Goal: Transaction & Acquisition: Book appointment/travel/reservation

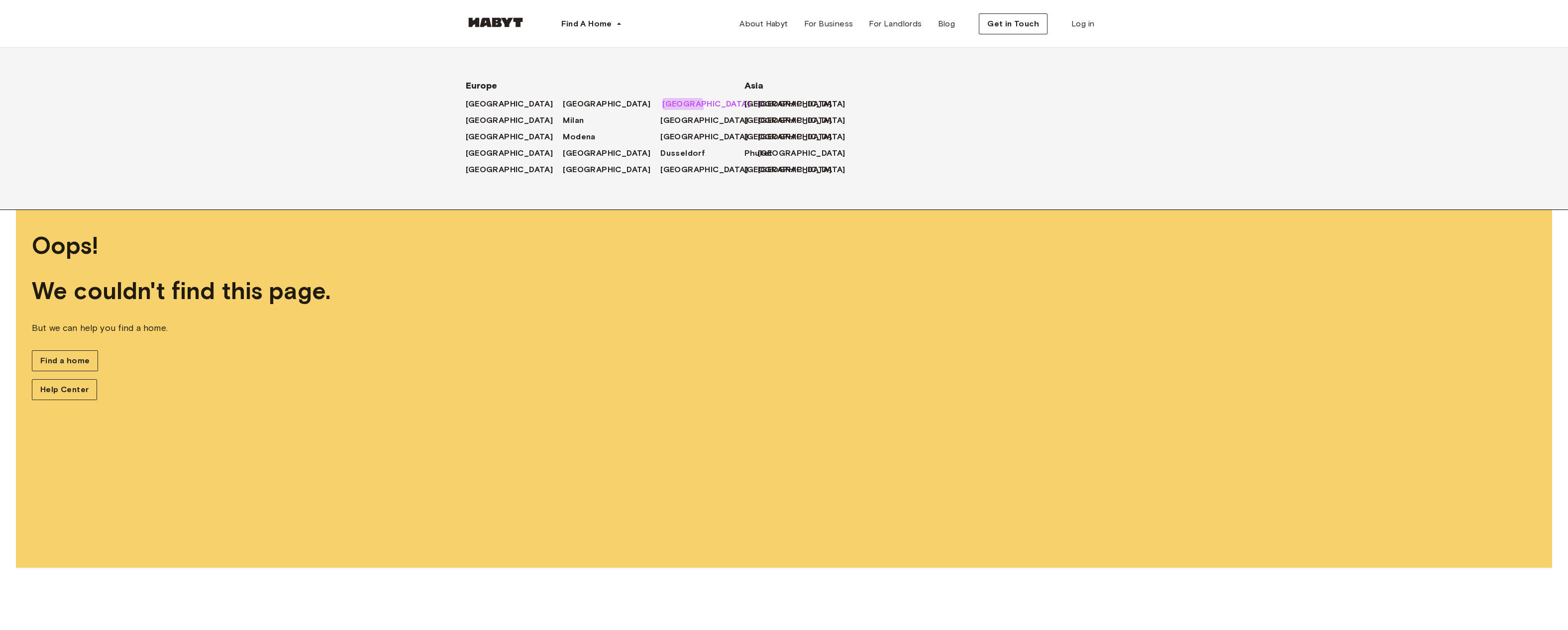
click at [662, 108] on span "[GEOGRAPHIC_DATA]" at bounding box center [706, 104] width 88 height 12
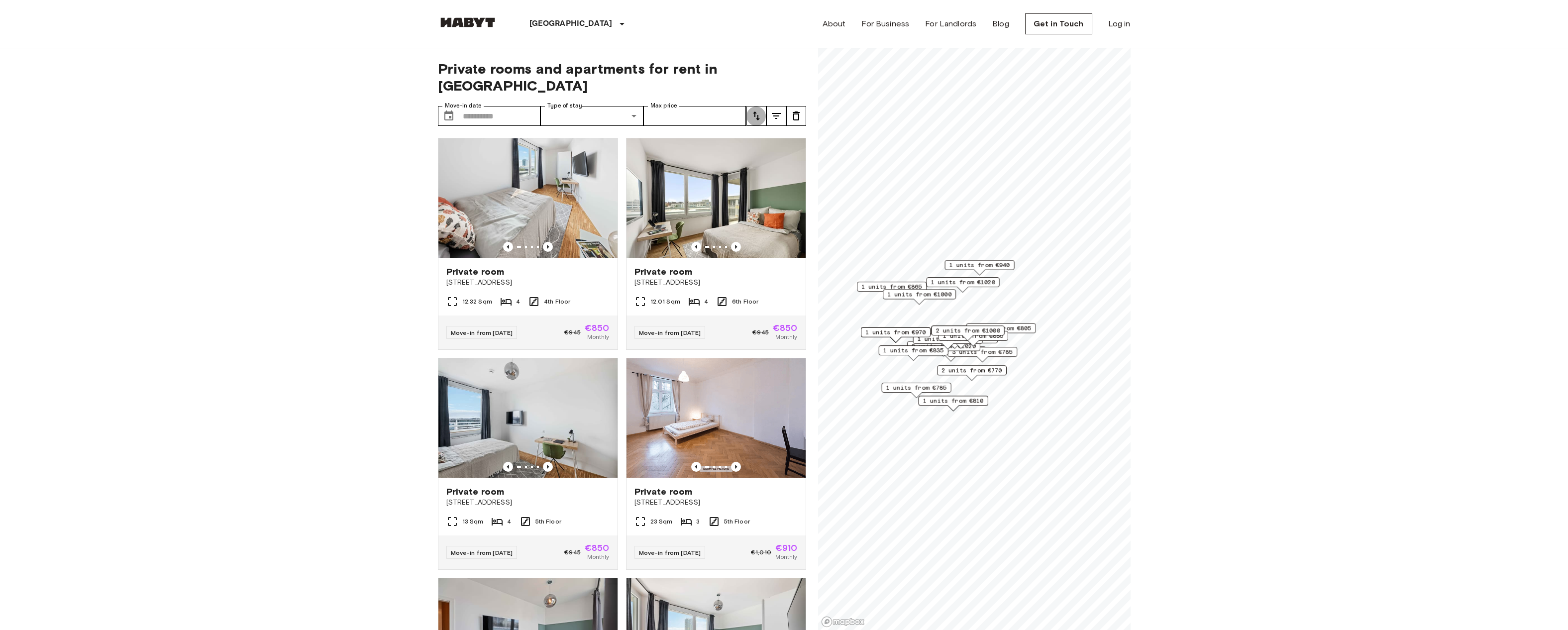
click at [755, 106] on button "tune" at bounding box center [756, 116] width 20 height 20
click at [769, 137] on li "Lowest price" at bounding box center [796, 135] width 100 height 18
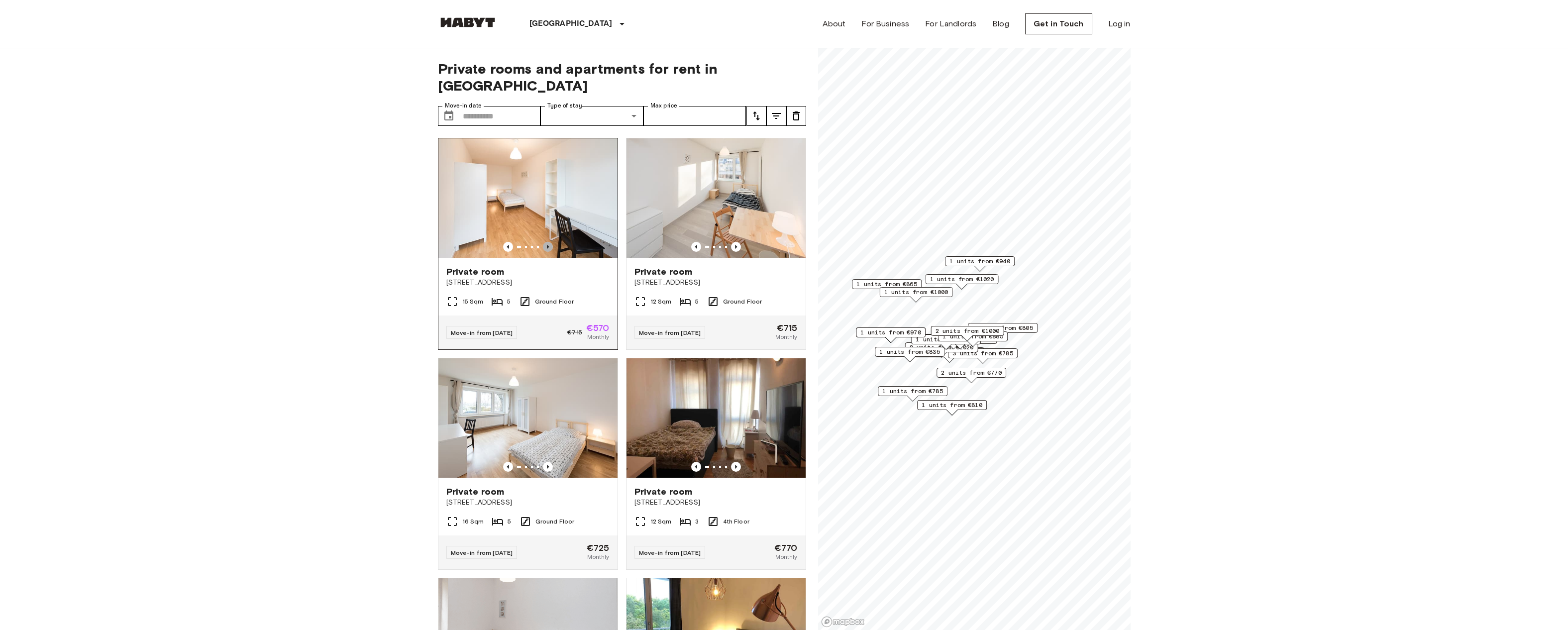
click at [550, 242] on icon "Previous image" at bounding box center [548, 247] width 10 height 10
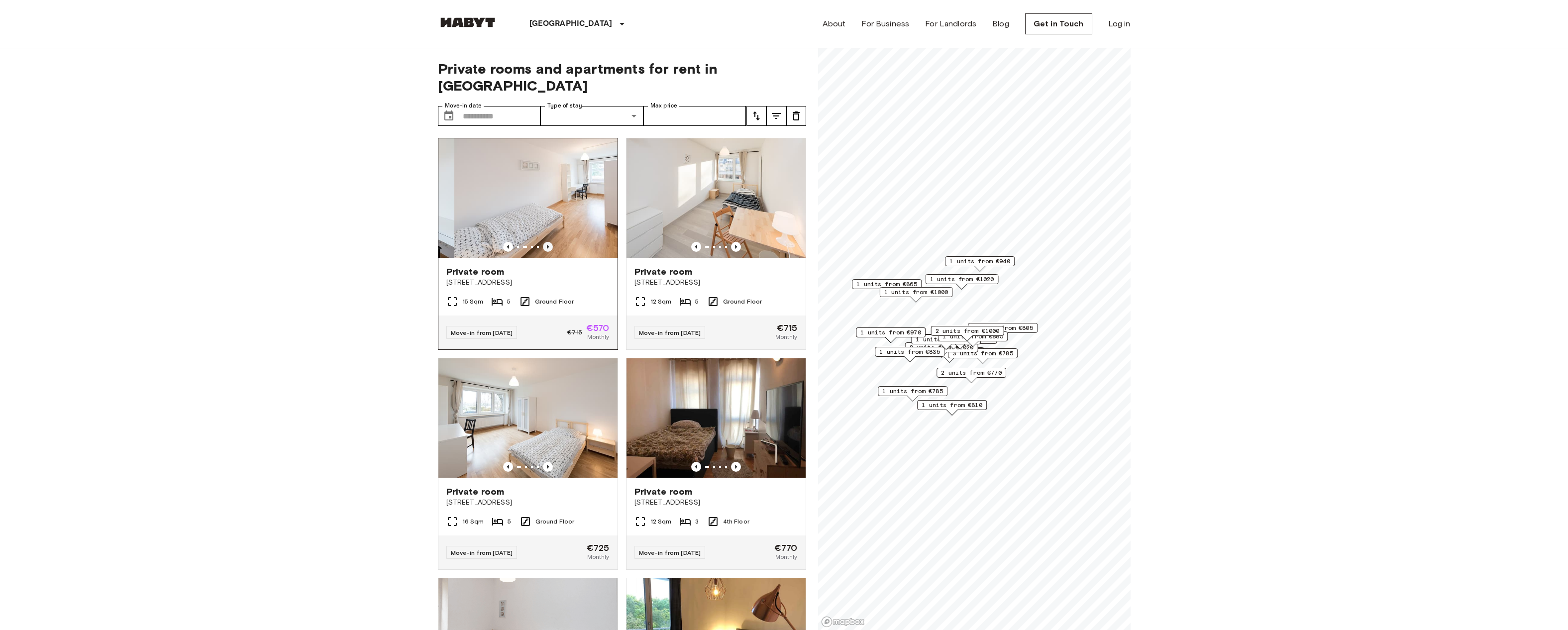
click at [550, 242] on icon "Previous image" at bounding box center [548, 247] width 10 height 10
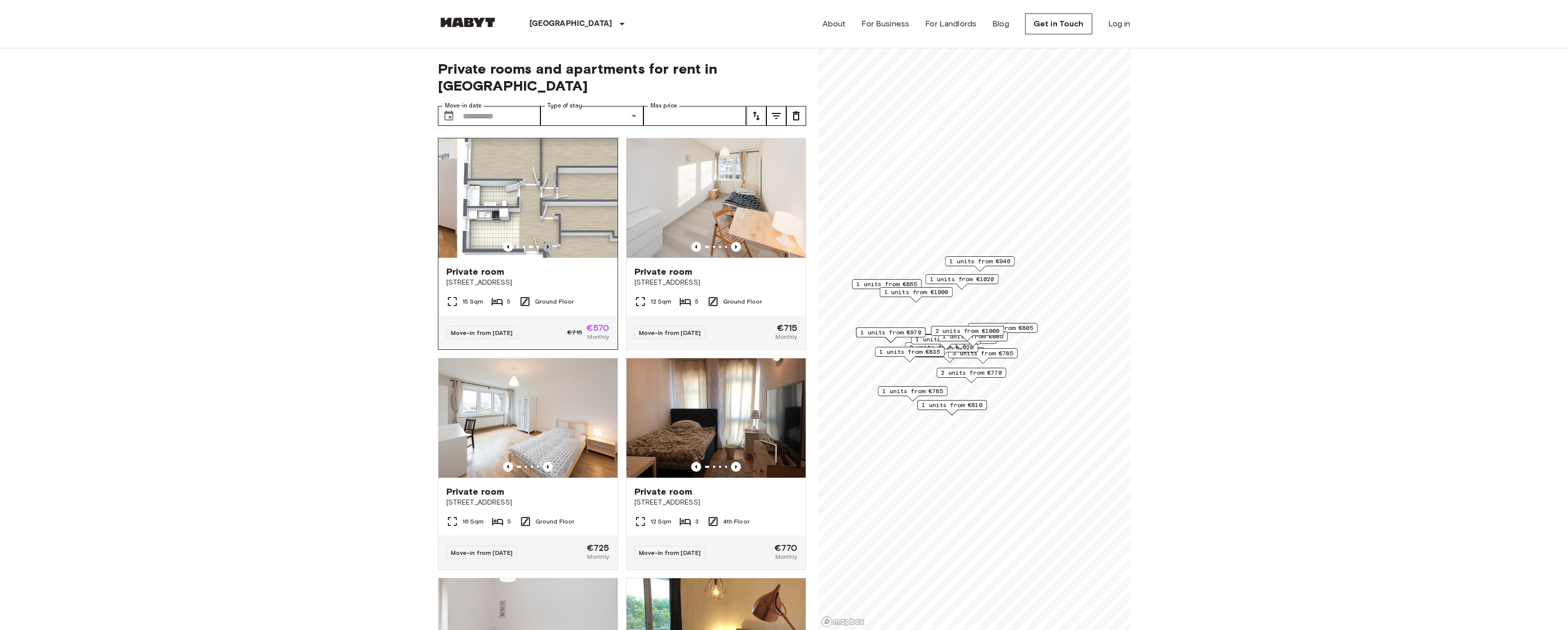
click at [550, 242] on icon "Previous image" at bounding box center [548, 247] width 10 height 10
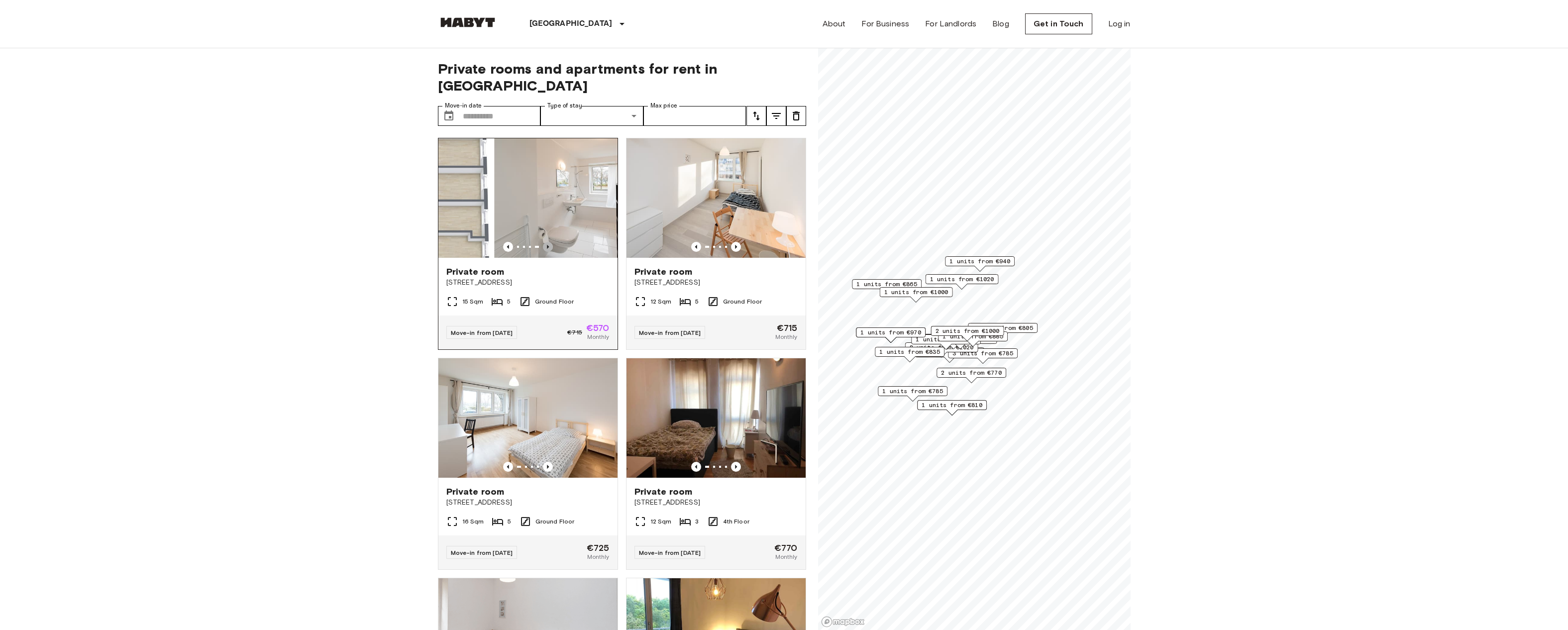
click at [550, 242] on icon "Previous image" at bounding box center [548, 247] width 10 height 10
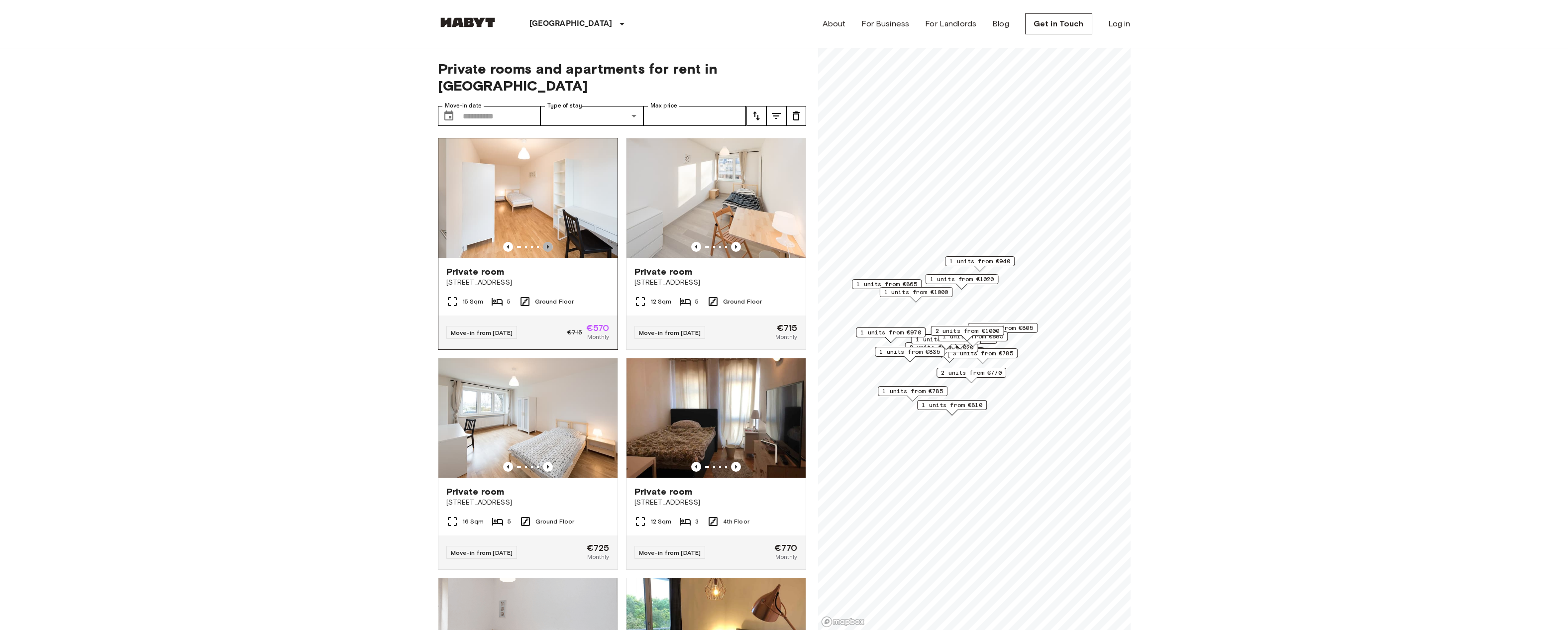
click at [550, 242] on icon "Previous image" at bounding box center [548, 247] width 10 height 10
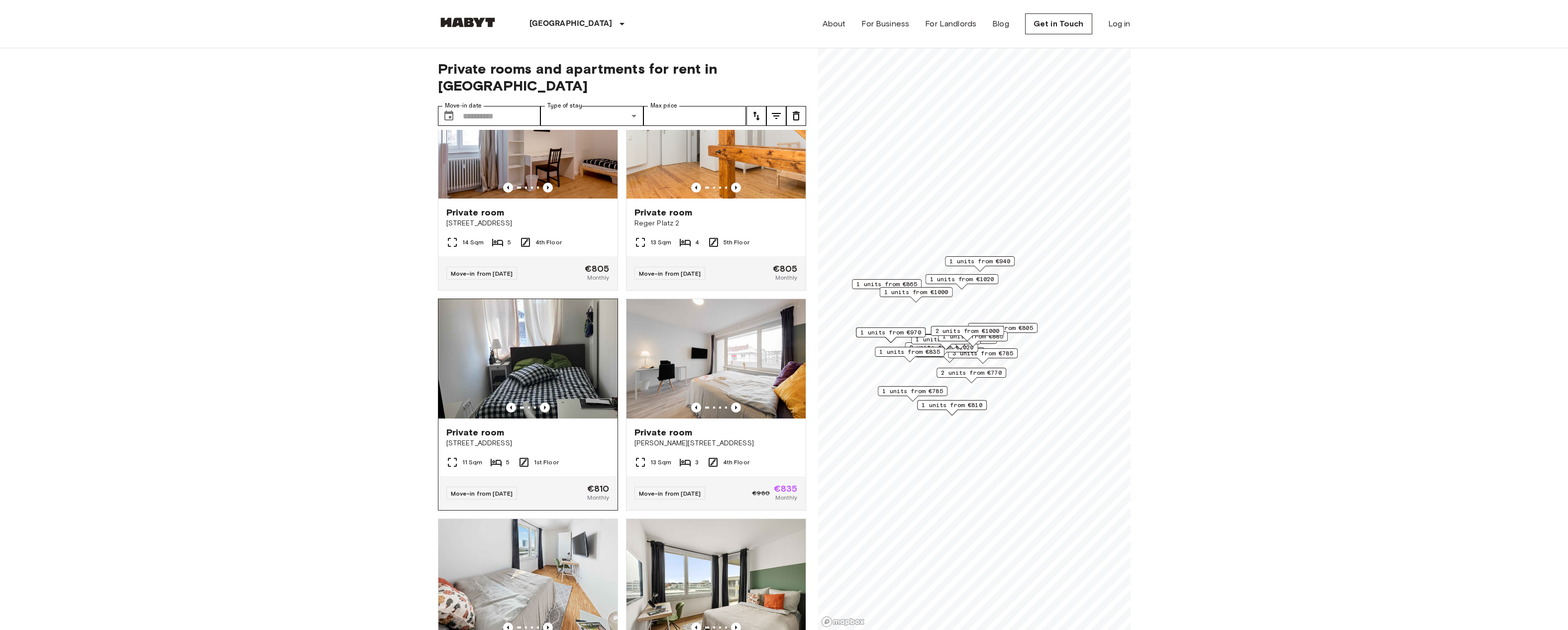
scroll to position [940, 0]
click at [544, 404] on icon "Previous image" at bounding box center [545, 406] width 2 height 4
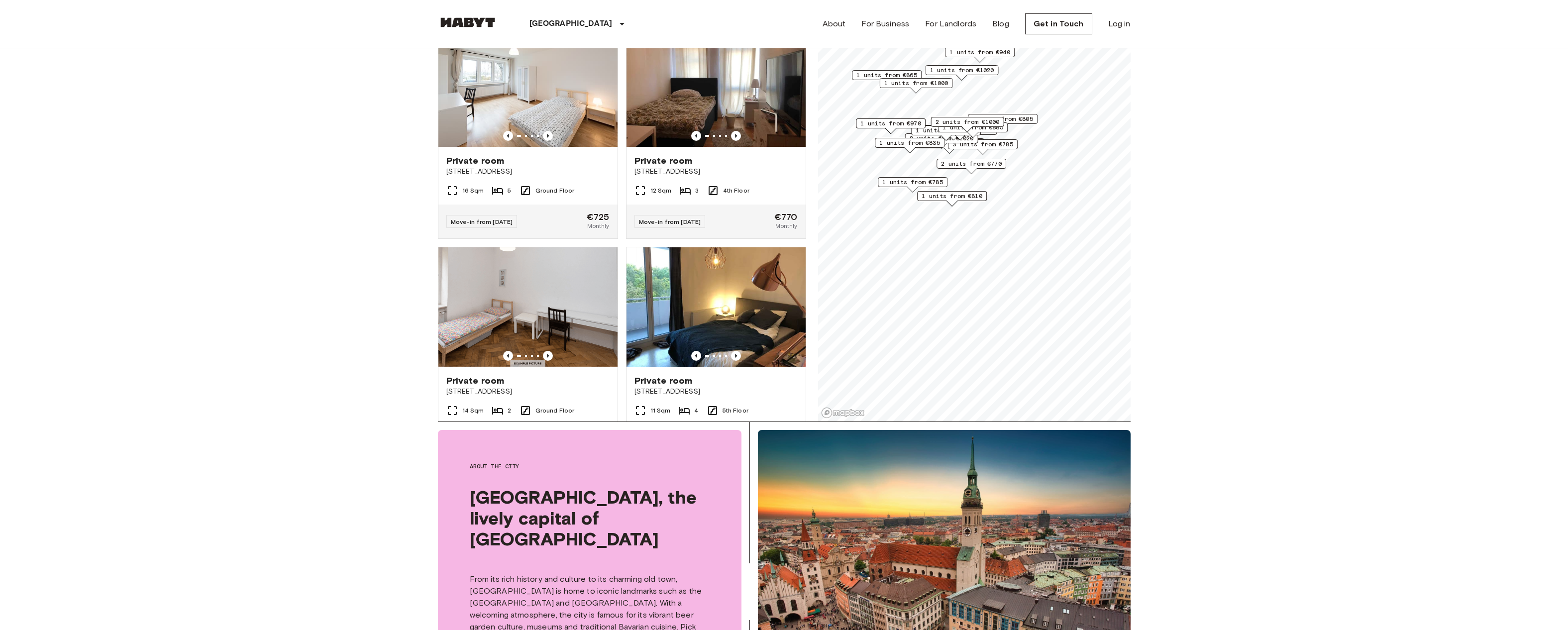
scroll to position [110, 0]
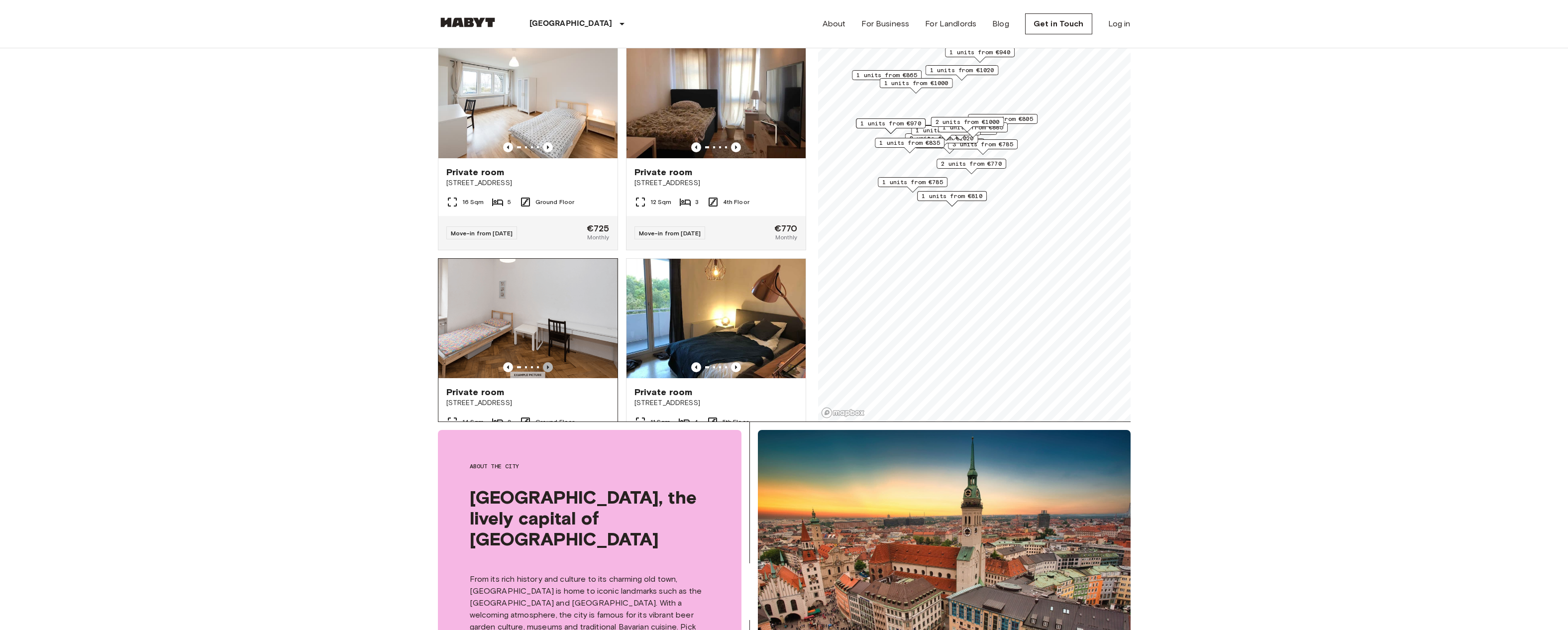
click at [550, 362] on icon "Previous image" at bounding box center [548, 367] width 10 height 10
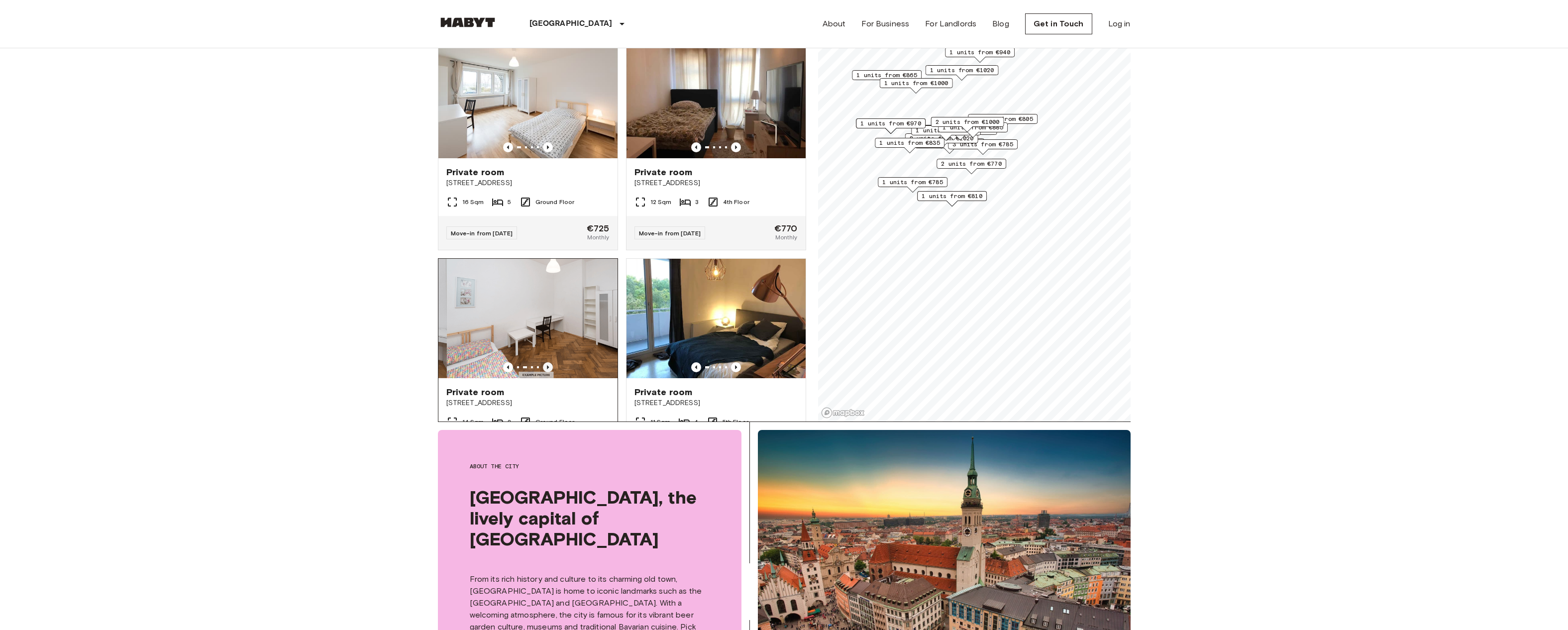
click at [550, 362] on icon "Previous image" at bounding box center [548, 367] width 10 height 10
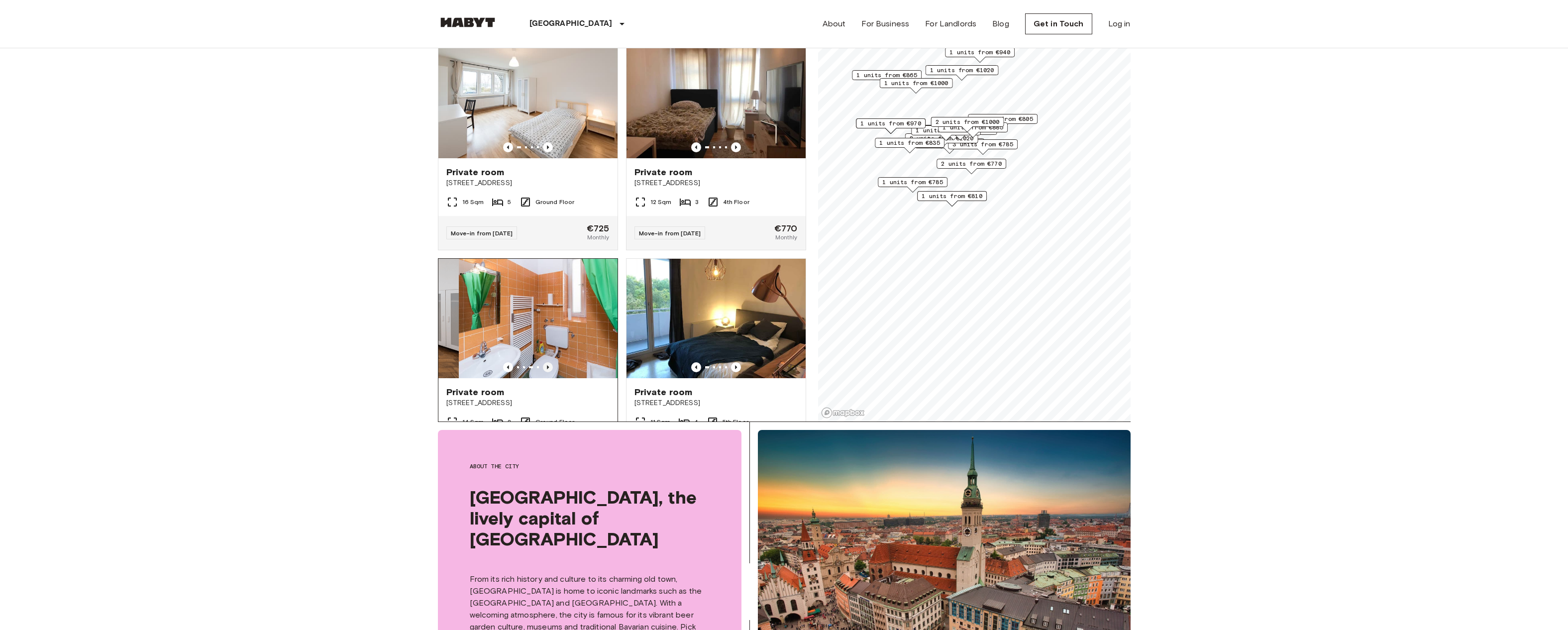
click at [550, 362] on icon "Previous image" at bounding box center [548, 367] width 10 height 10
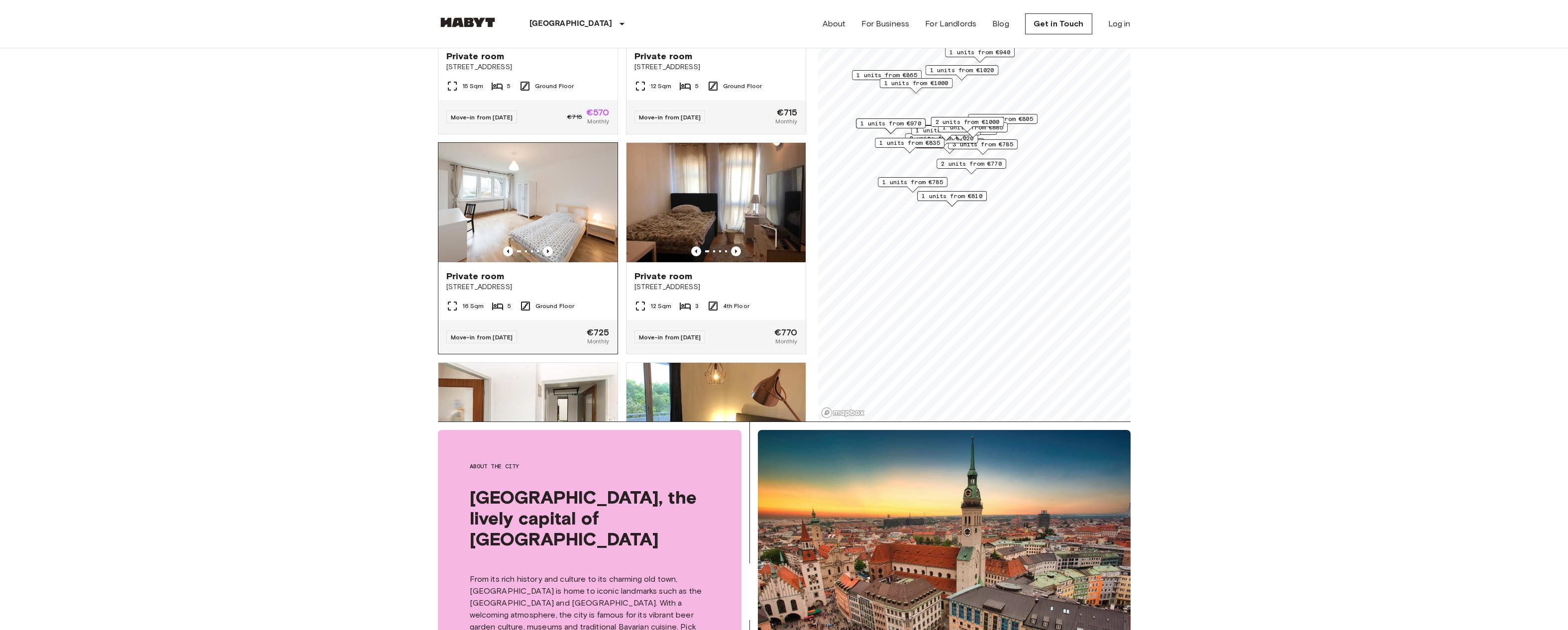
scroll to position [0, 0]
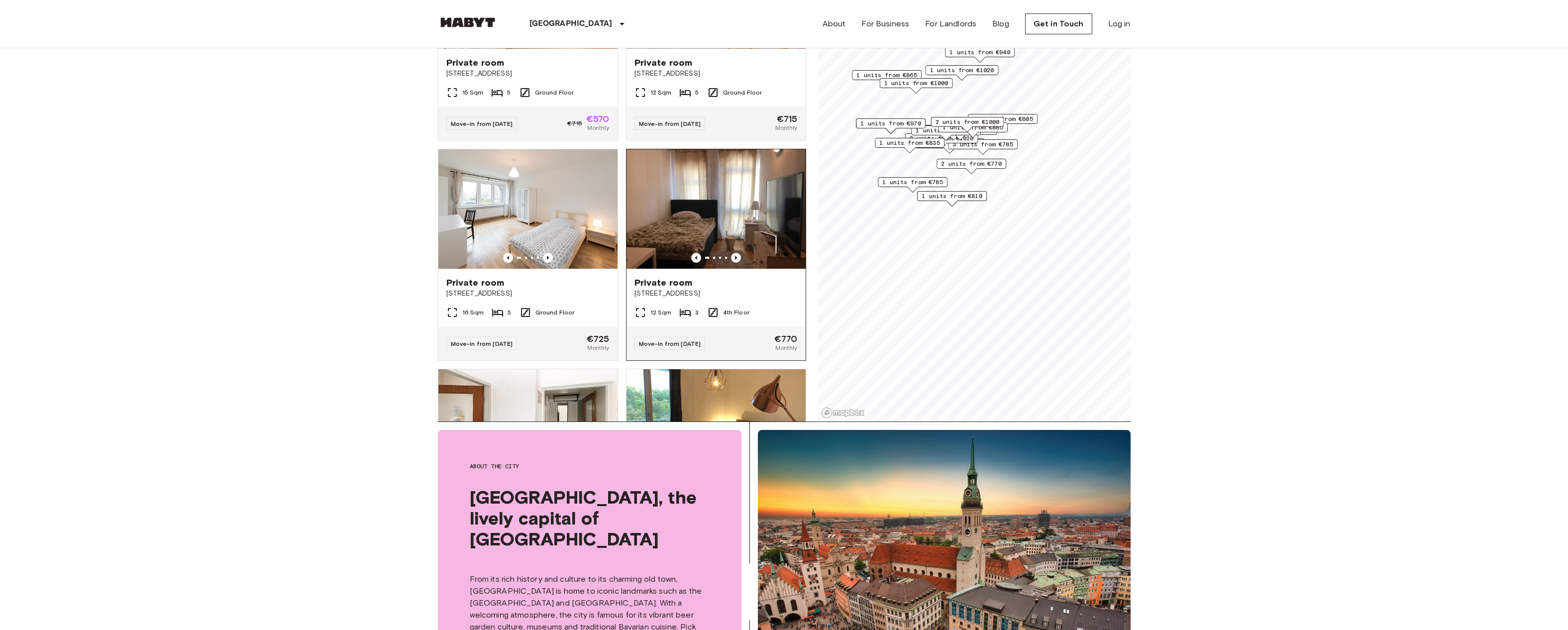
click at [736, 253] on icon "Previous image" at bounding box center [736, 257] width 10 height 10
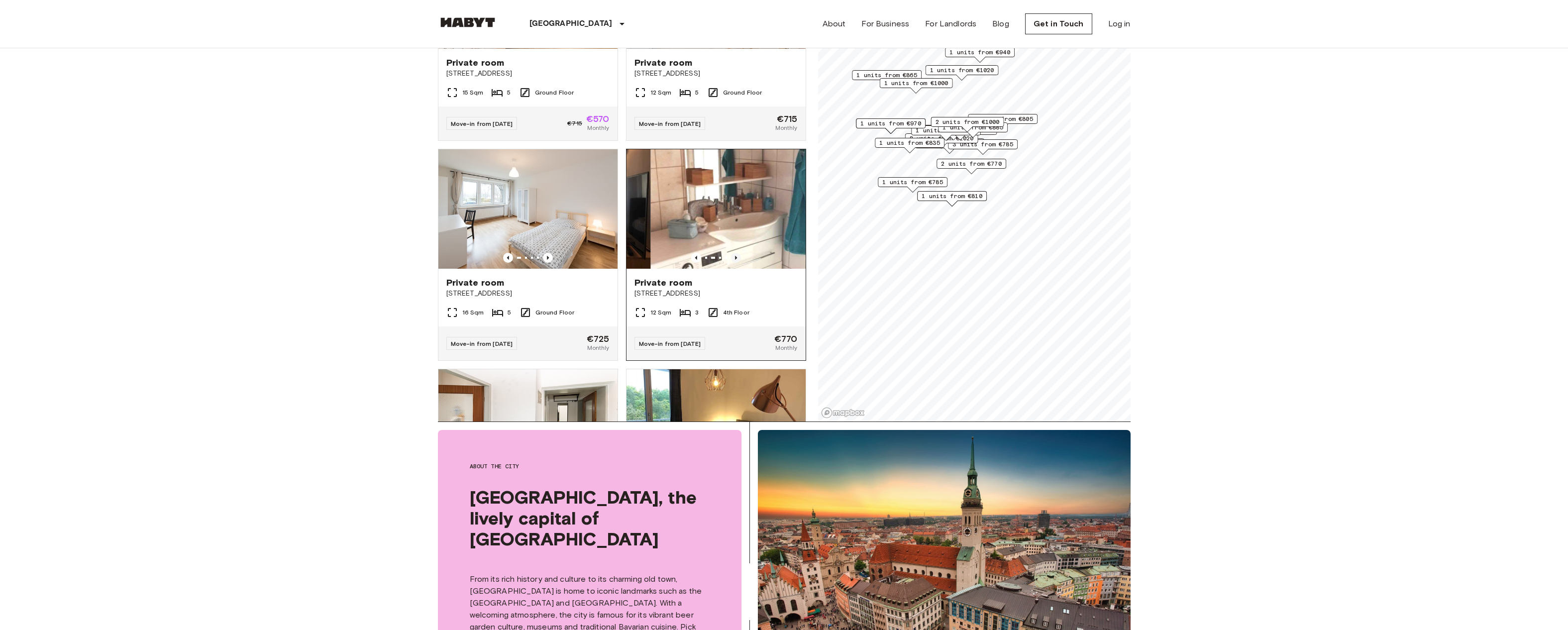
click at [736, 253] on icon "Previous image" at bounding box center [736, 257] width 10 height 10
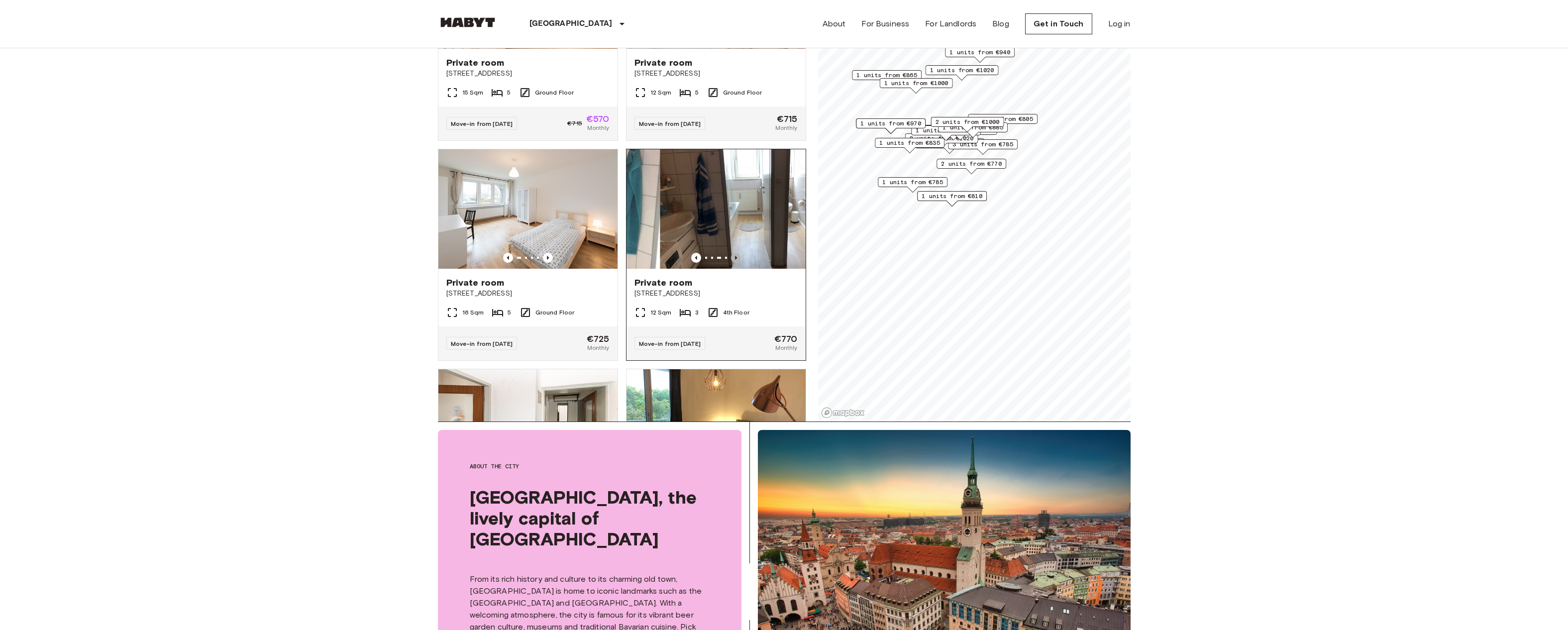
click at [736, 253] on icon "Previous image" at bounding box center [736, 257] width 10 height 10
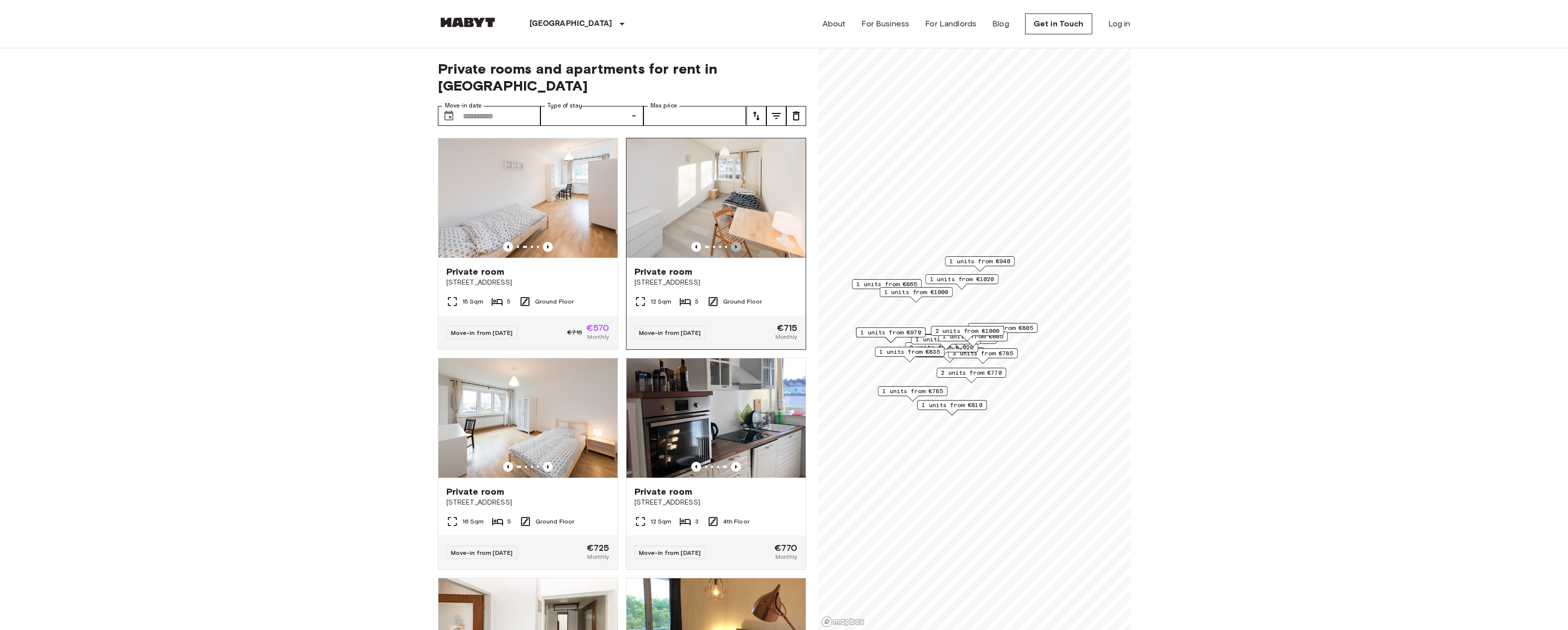
click at [732, 242] on icon "Previous image" at bounding box center [736, 247] width 10 height 10
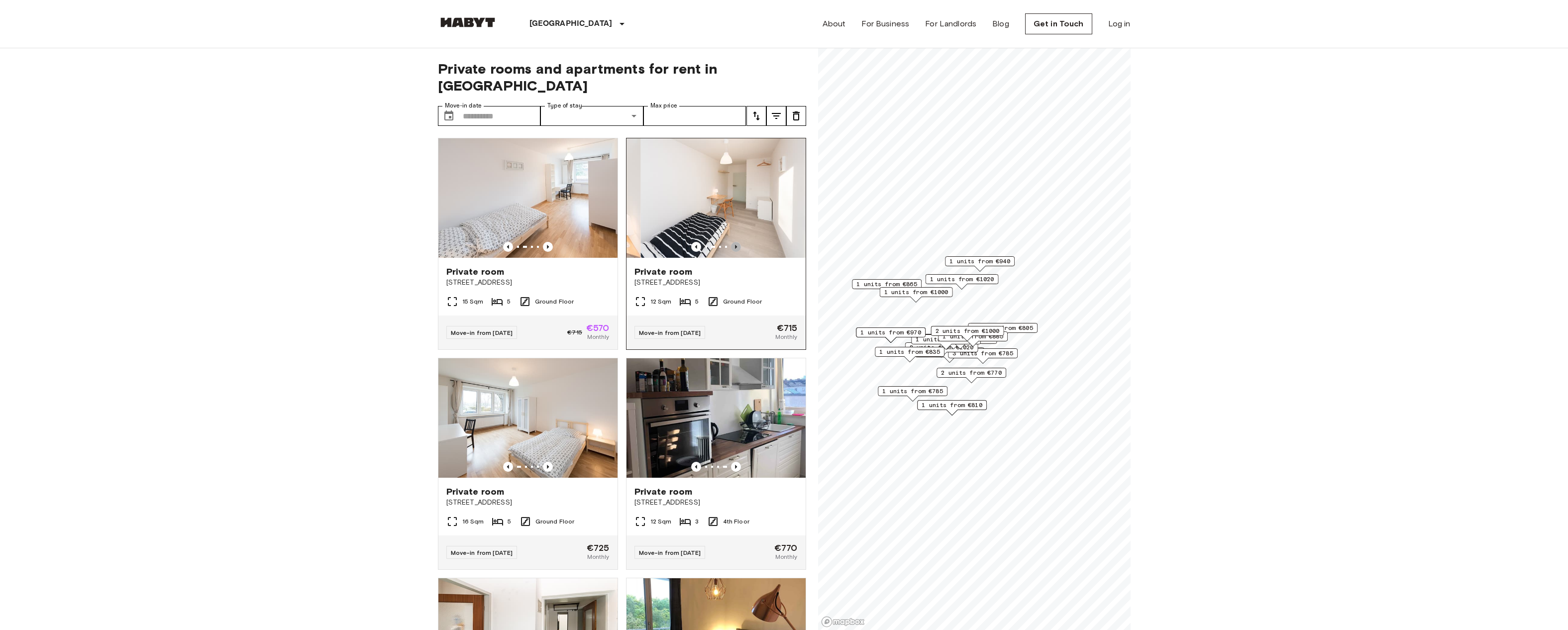
click at [732, 242] on icon "Previous image" at bounding box center [736, 247] width 10 height 10
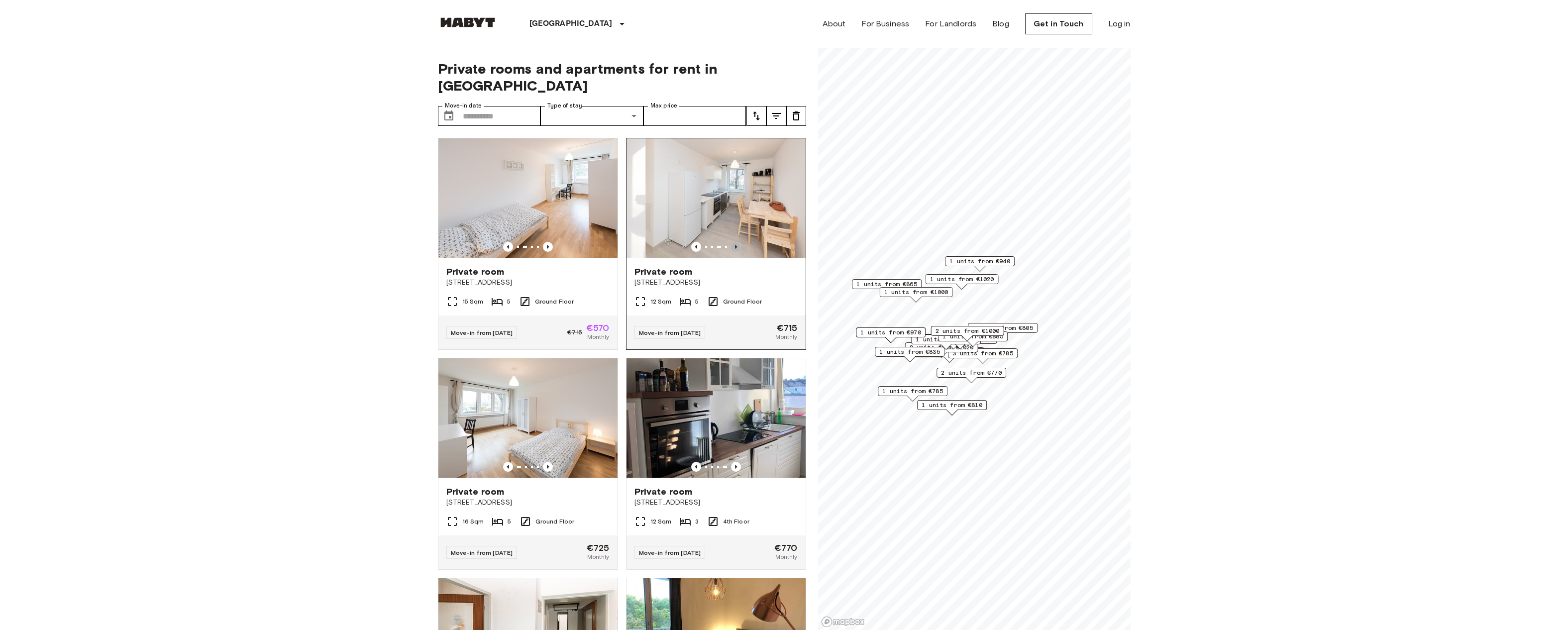
click at [732, 242] on icon "Previous image" at bounding box center [736, 247] width 10 height 10
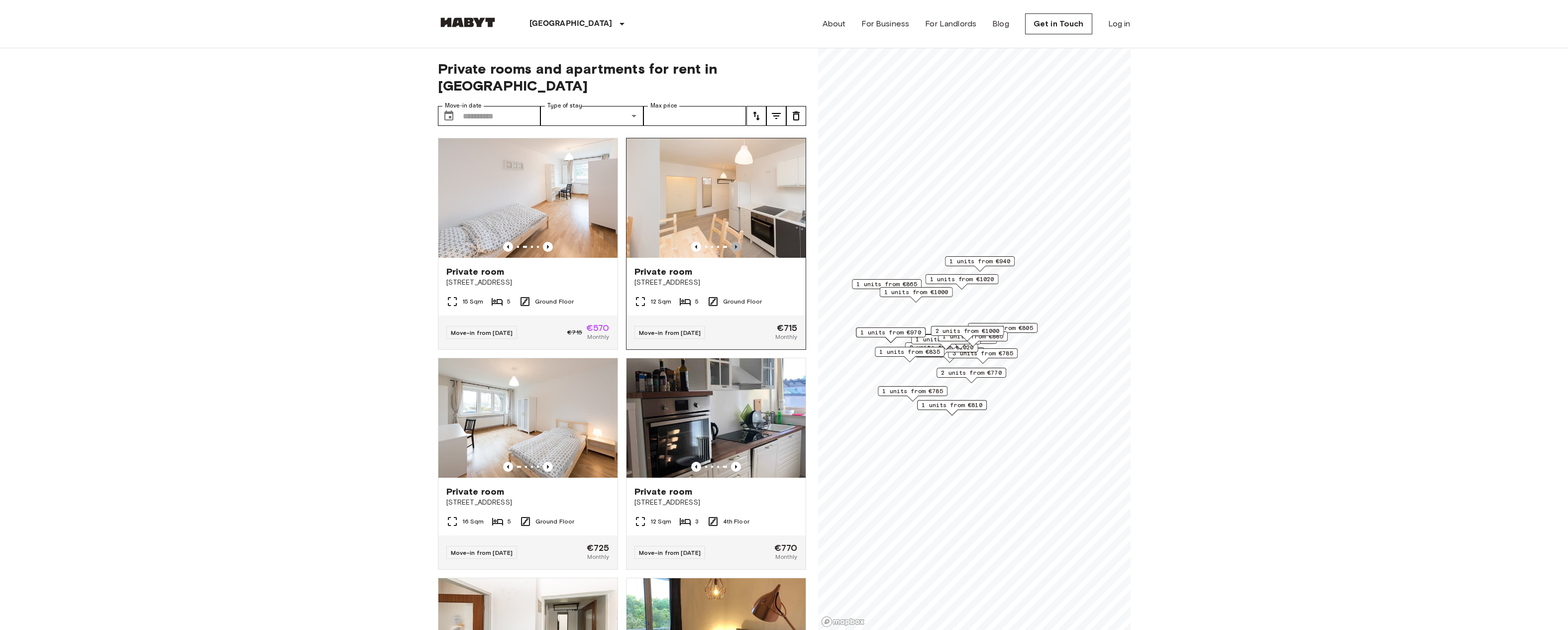
click at [732, 242] on icon "Previous image" at bounding box center [736, 247] width 10 height 10
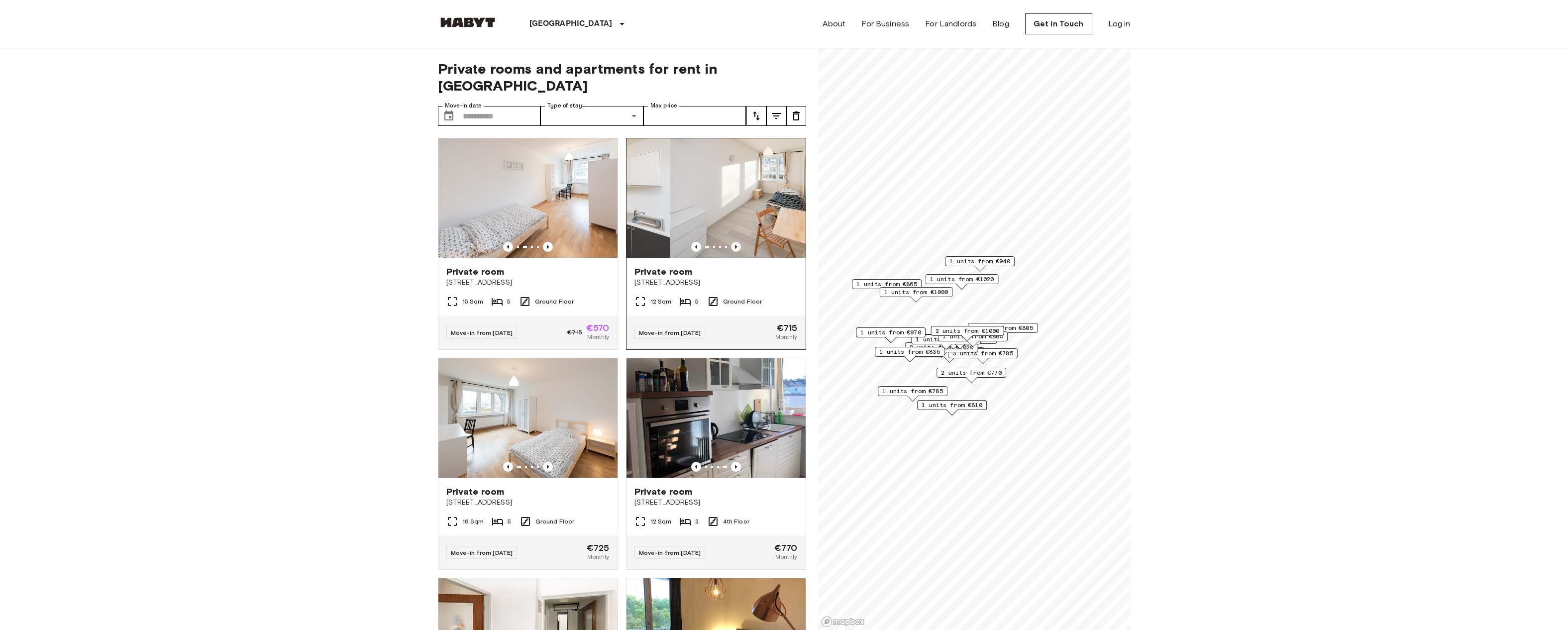
click at [732, 242] on icon "Previous image" at bounding box center [736, 247] width 10 height 10
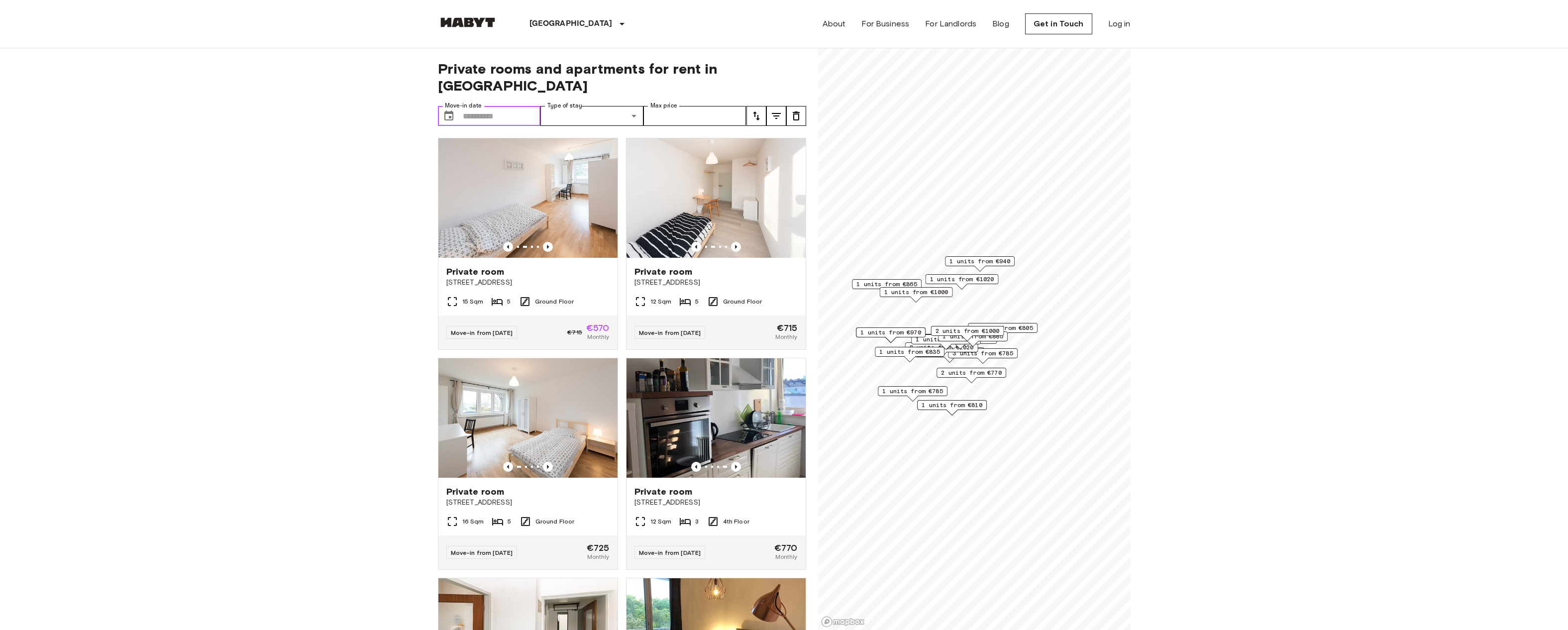
click at [518, 106] on input "Move-in date" at bounding box center [502, 116] width 78 height 20
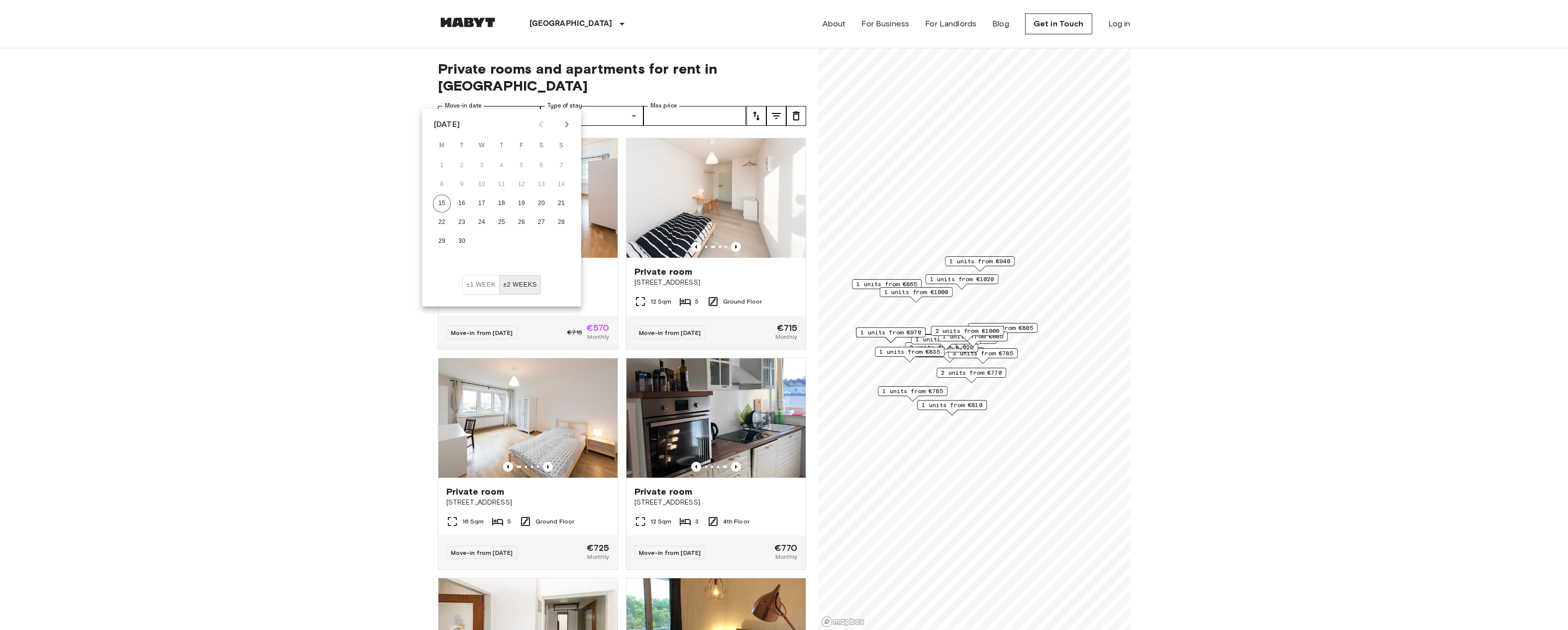
click at [563, 128] on icon "Next month" at bounding box center [567, 125] width 12 height 12
click at [481, 203] on button "15" at bounding box center [481, 203] width 18 height 18
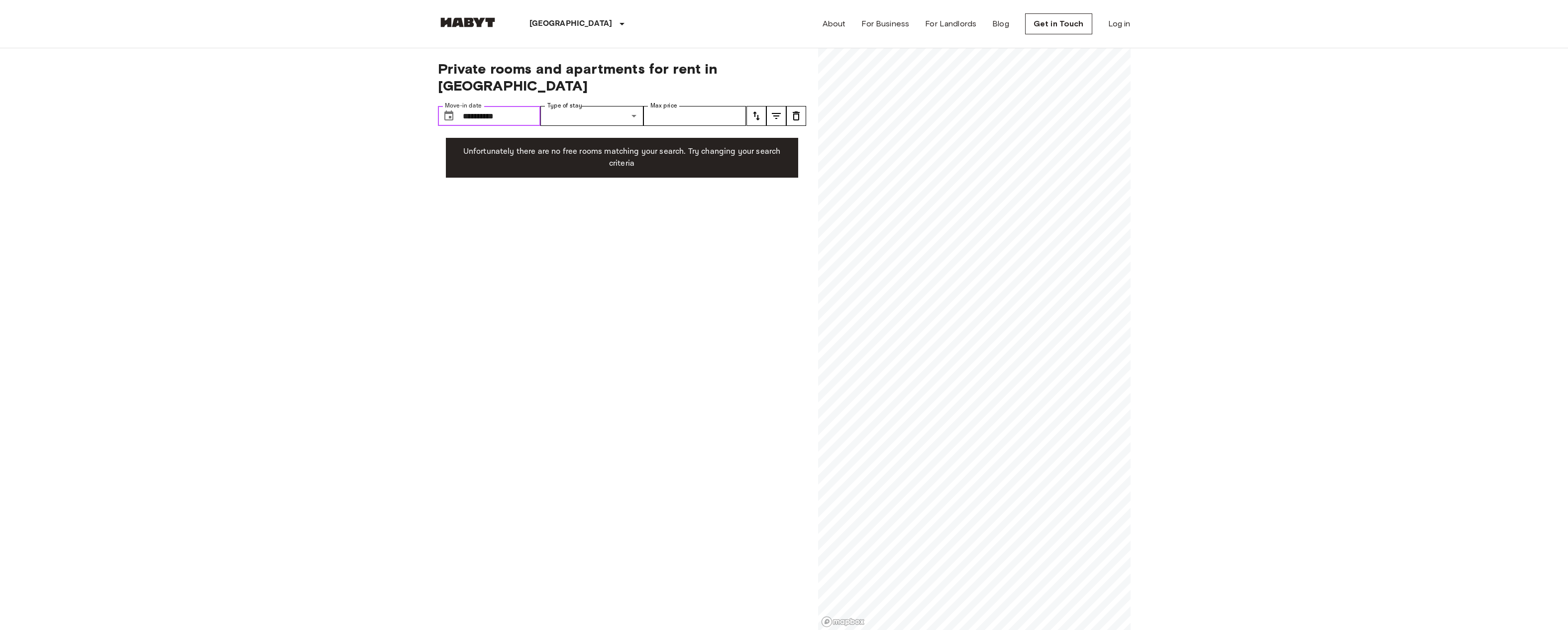
click at [511, 106] on input "**********" at bounding box center [502, 116] width 78 height 20
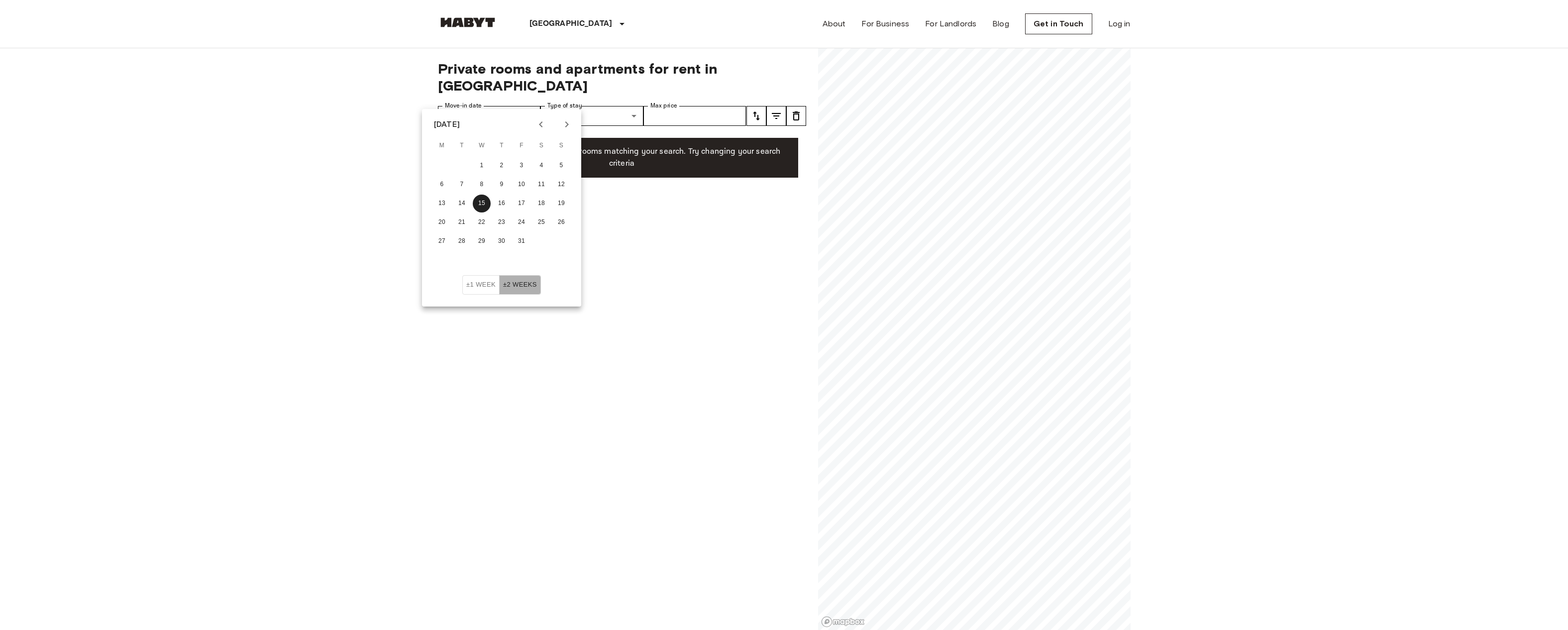
click at [520, 293] on button "±2 weeks" at bounding box center [520, 285] width 42 height 19
click at [515, 289] on button "±2 weeks" at bounding box center [520, 285] width 42 height 19
click at [621, 256] on div "**********" at bounding box center [621, 339] width 368 height 582
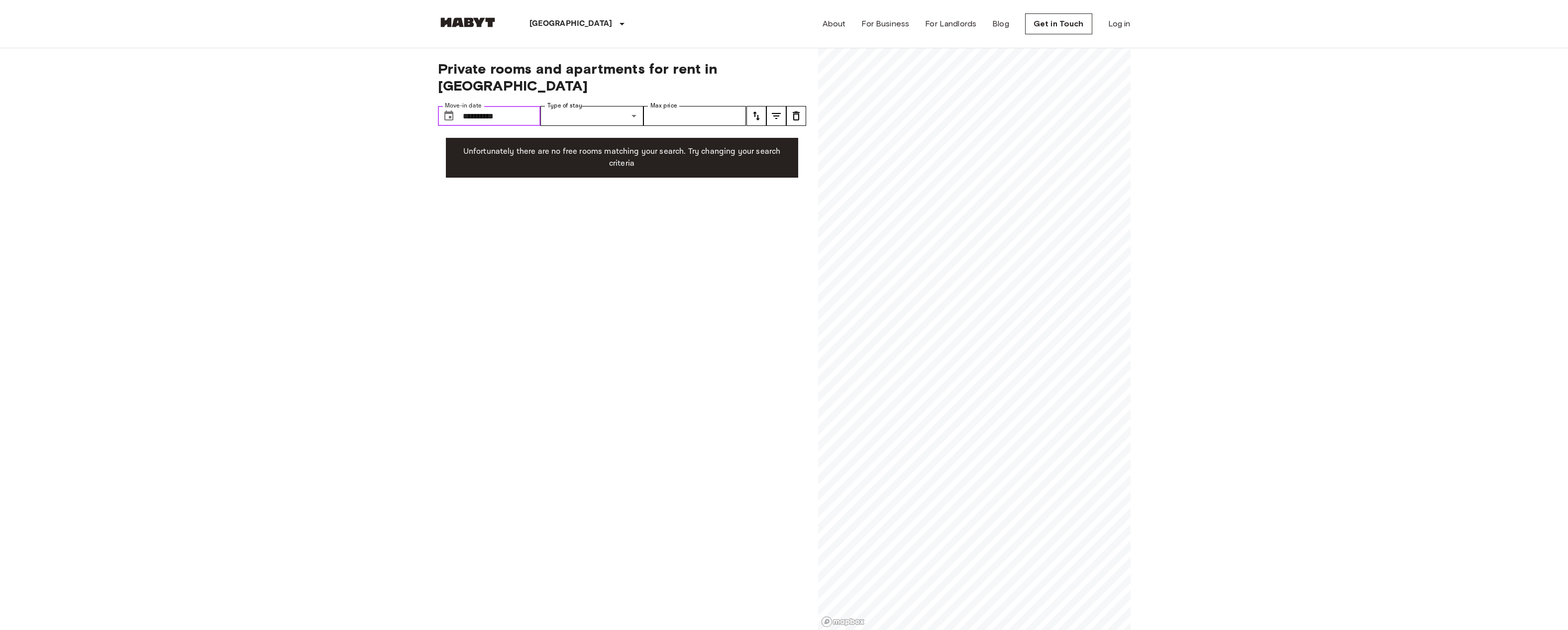
click at [506, 106] on input "**********" at bounding box center [502, 116] width 78 height 20
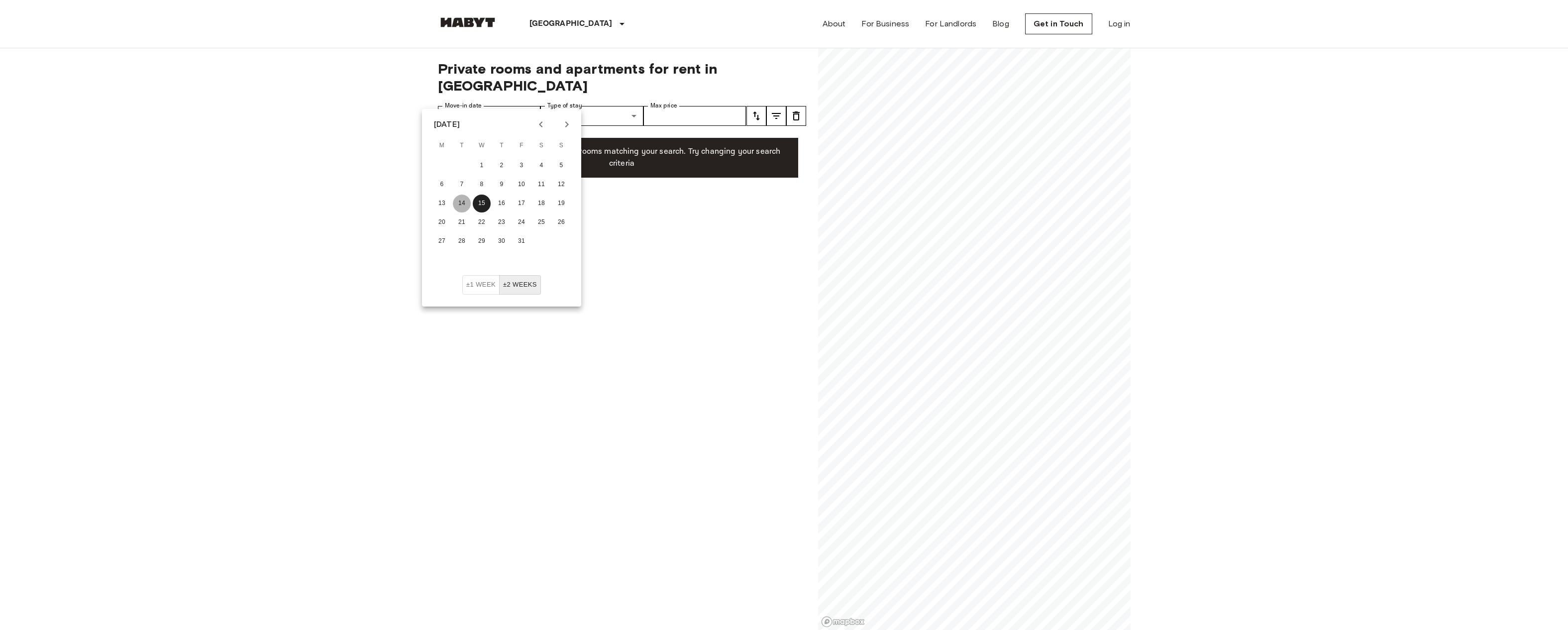
click at [461, 201] on button "14" at bounding box center [461, 203] width 18 height 18
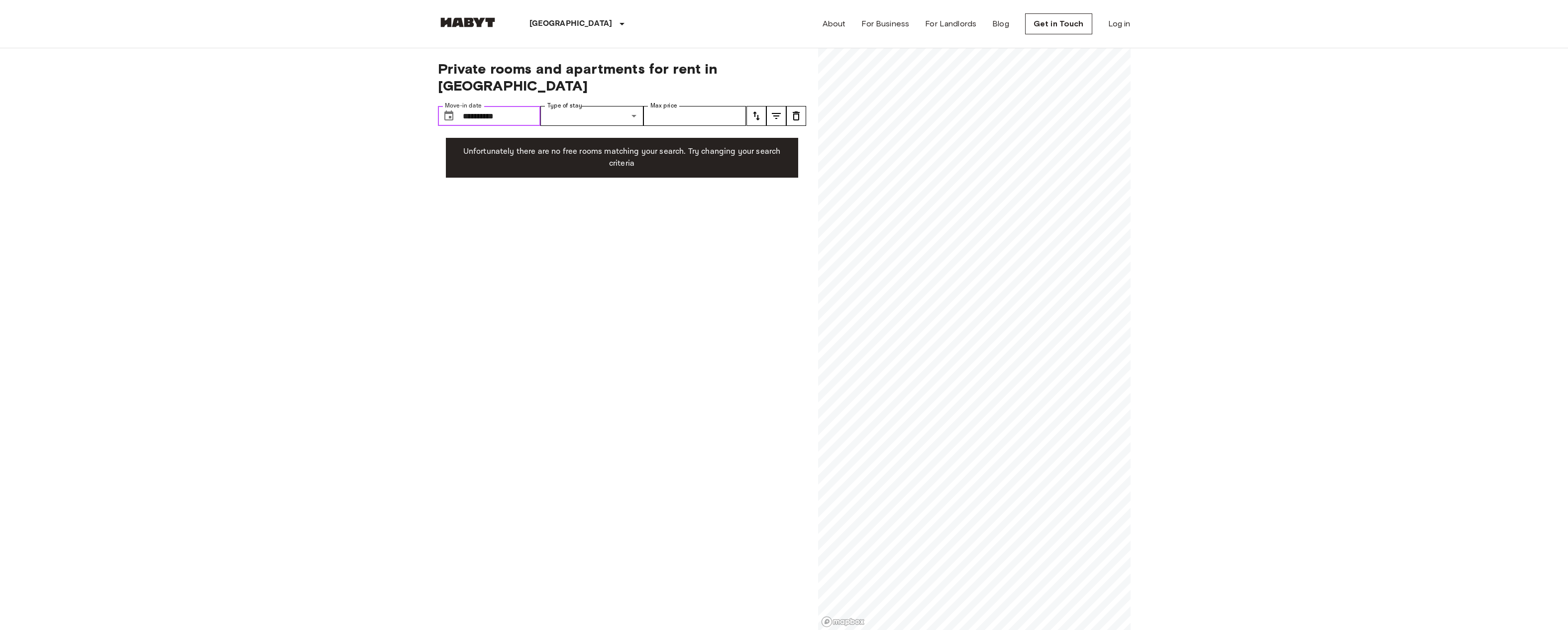
click at [501, 106] on input "**********" at bounding box center [502, 116] width 78 height 20
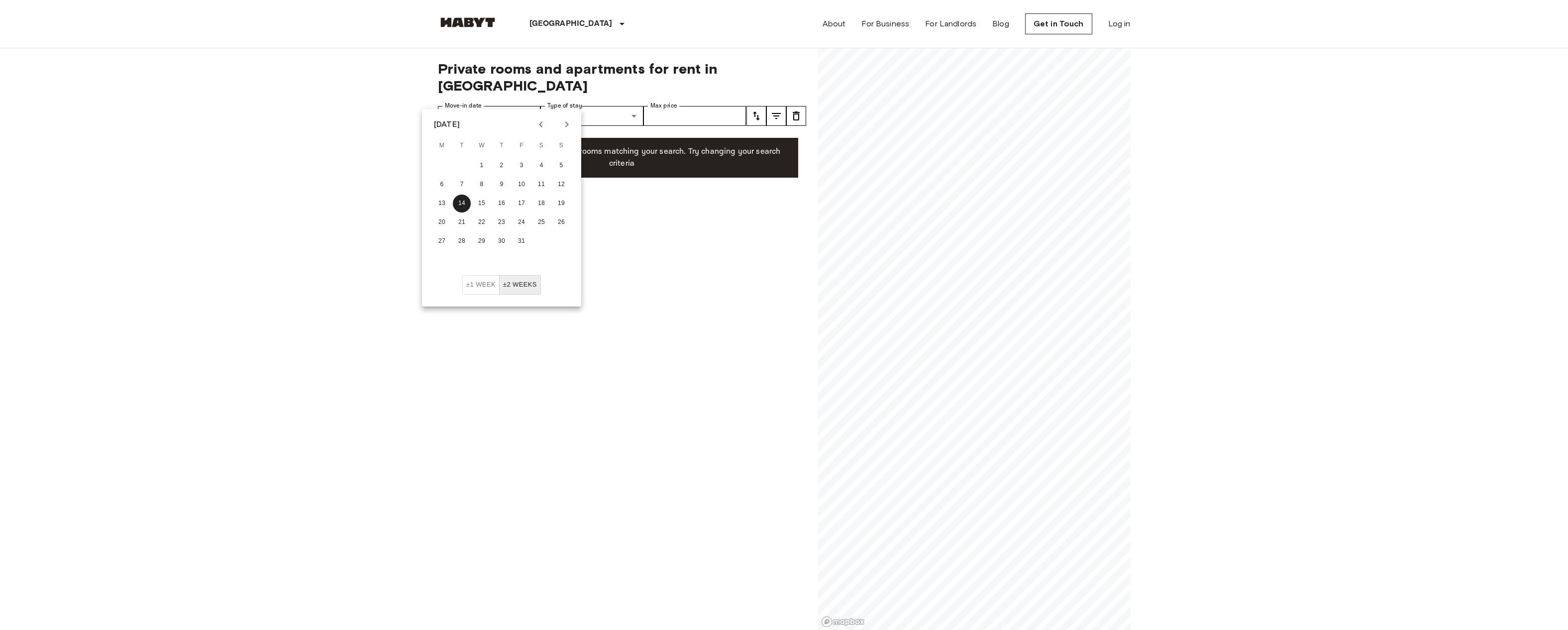
click at [525, 233] on div "27 28 29 30 31" at bounding box center [502, 241] width 159 height 18
click at [525, 236] on button "31" at bounding box center [521, 241] width 18 height 18
type input "**********"
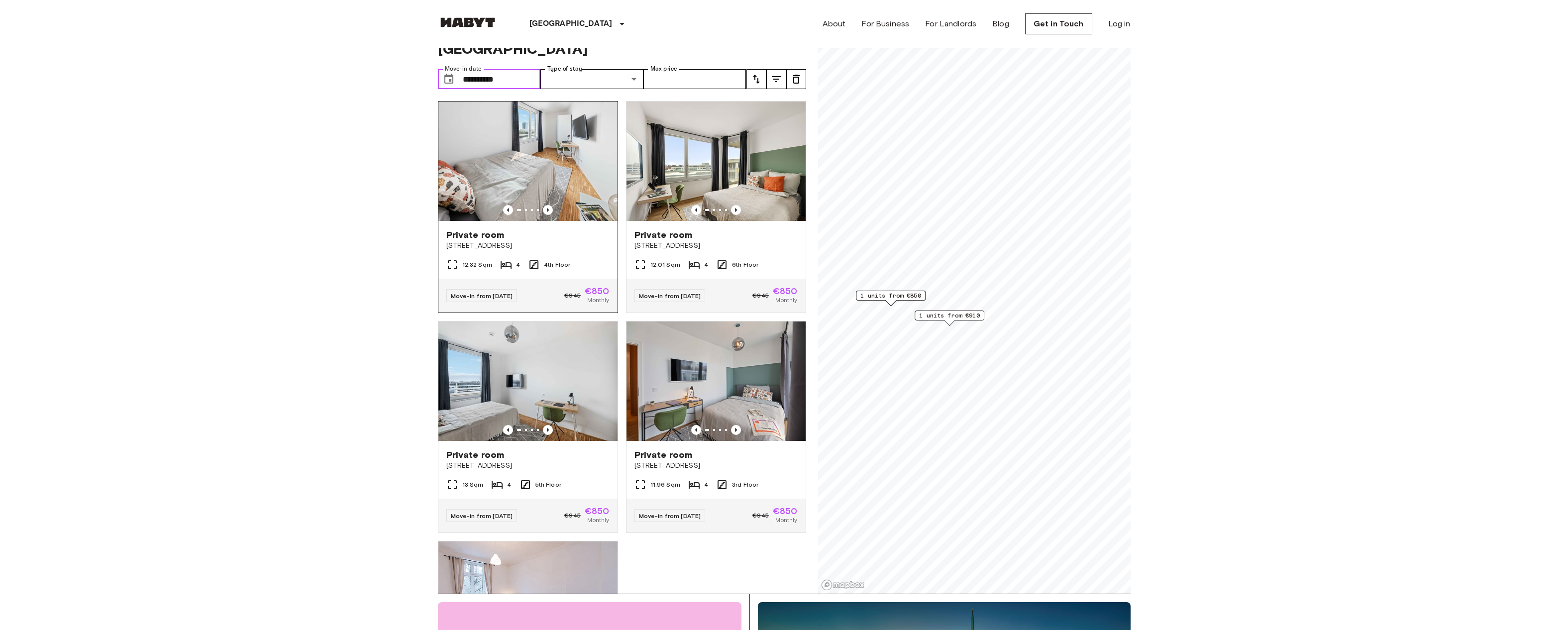
scroll to position [26, 0]
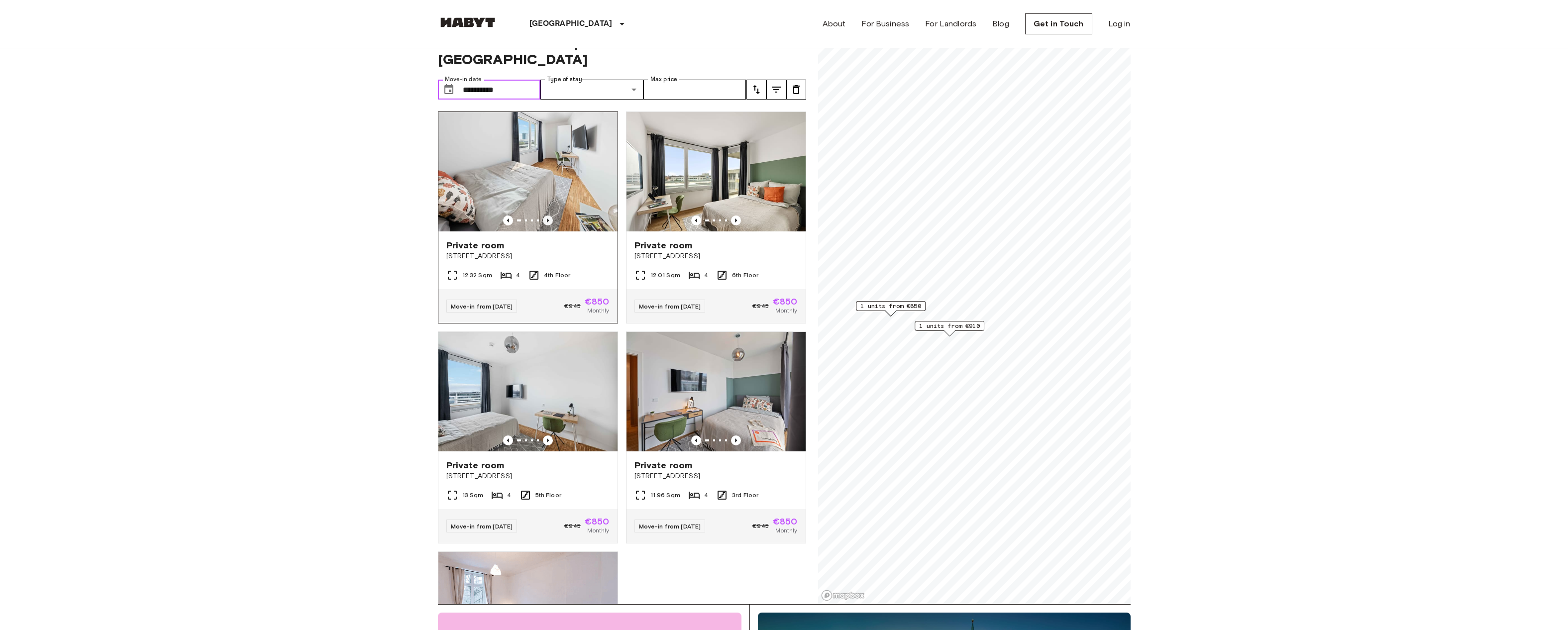
click at [548, 219] on icon "Previous image" at bounding box center [547, 220] width 2 height 4
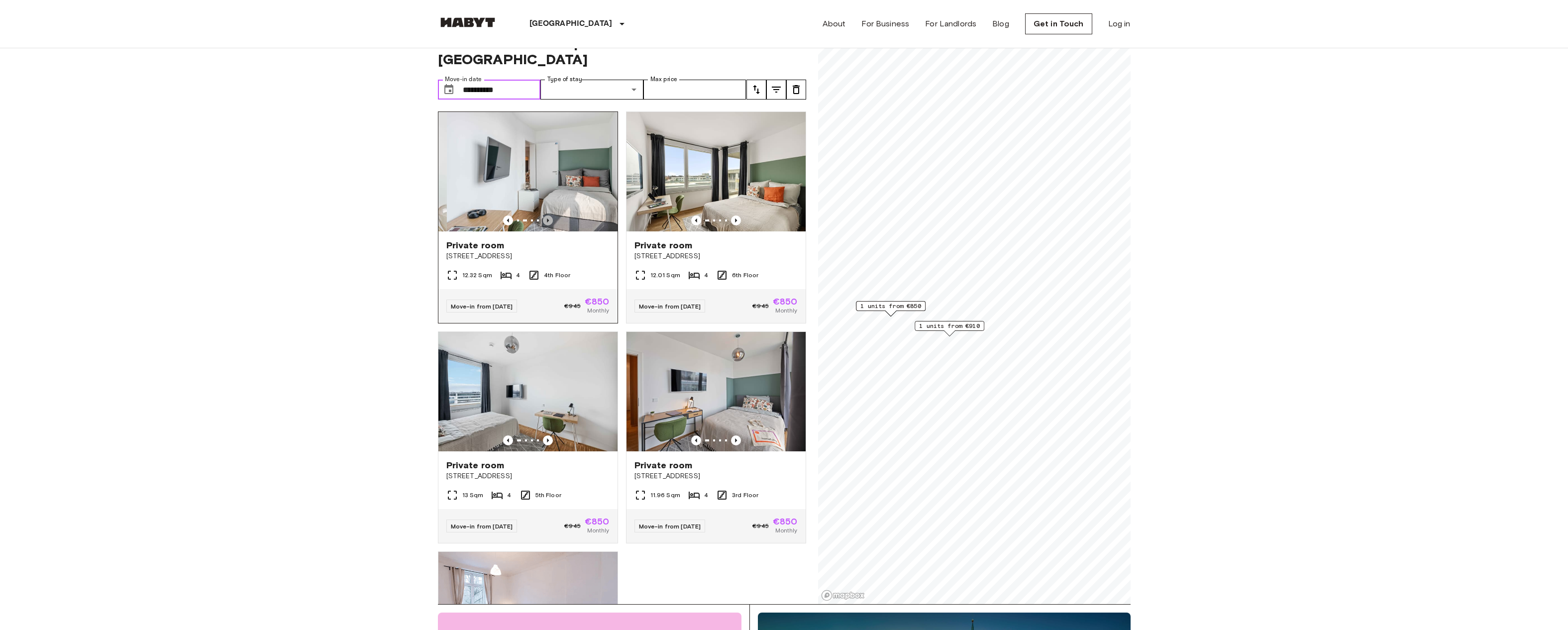
click at [548, 219] on icon "Previous image" at bounding box center [547, 220] width 2 height 4
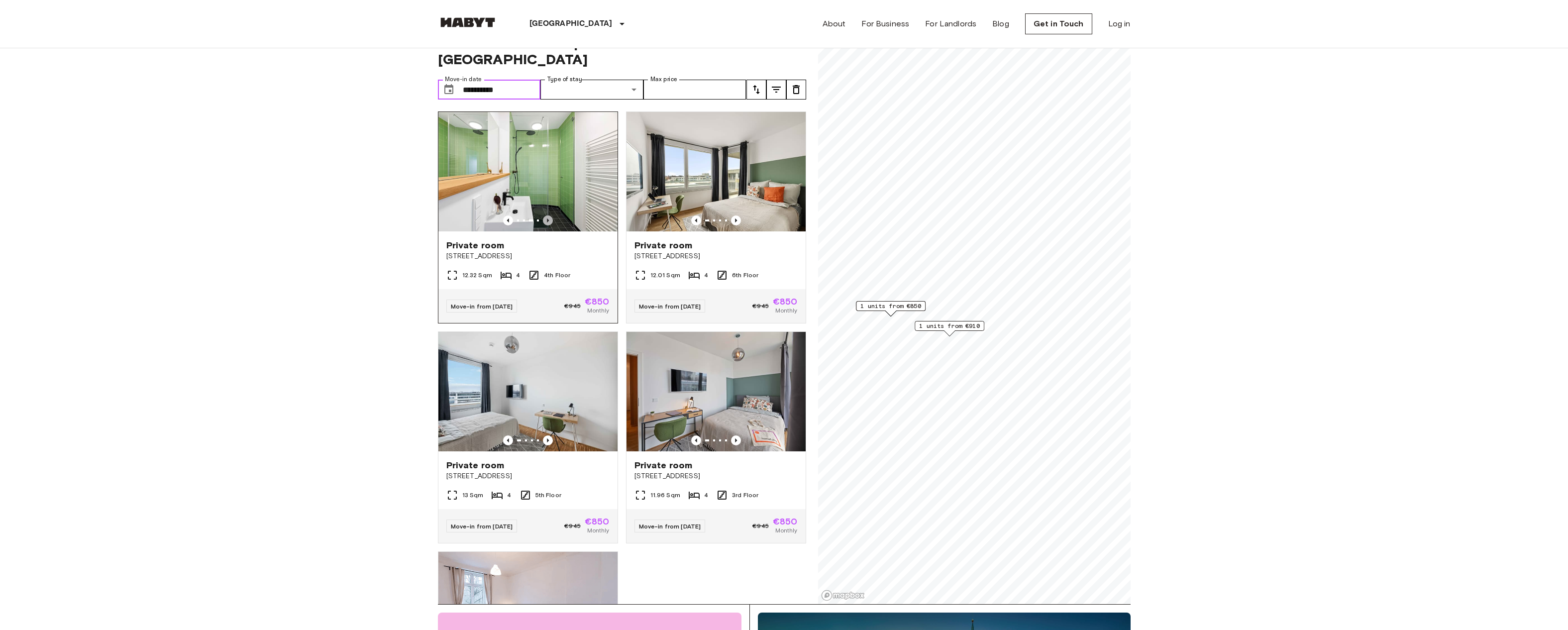
click at [548, 219] on icon "Previous image" at bounding box center [547, 220] width 2 height 4
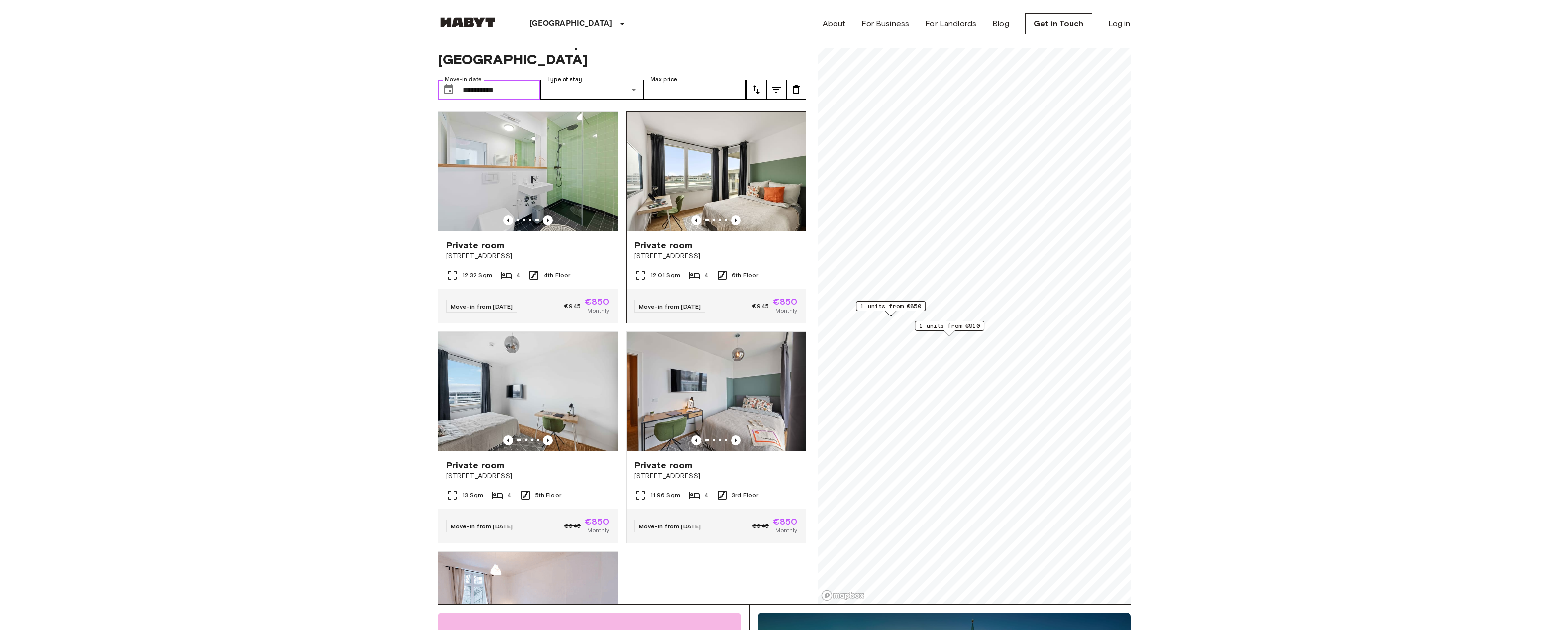
scroll to position [0, 0]
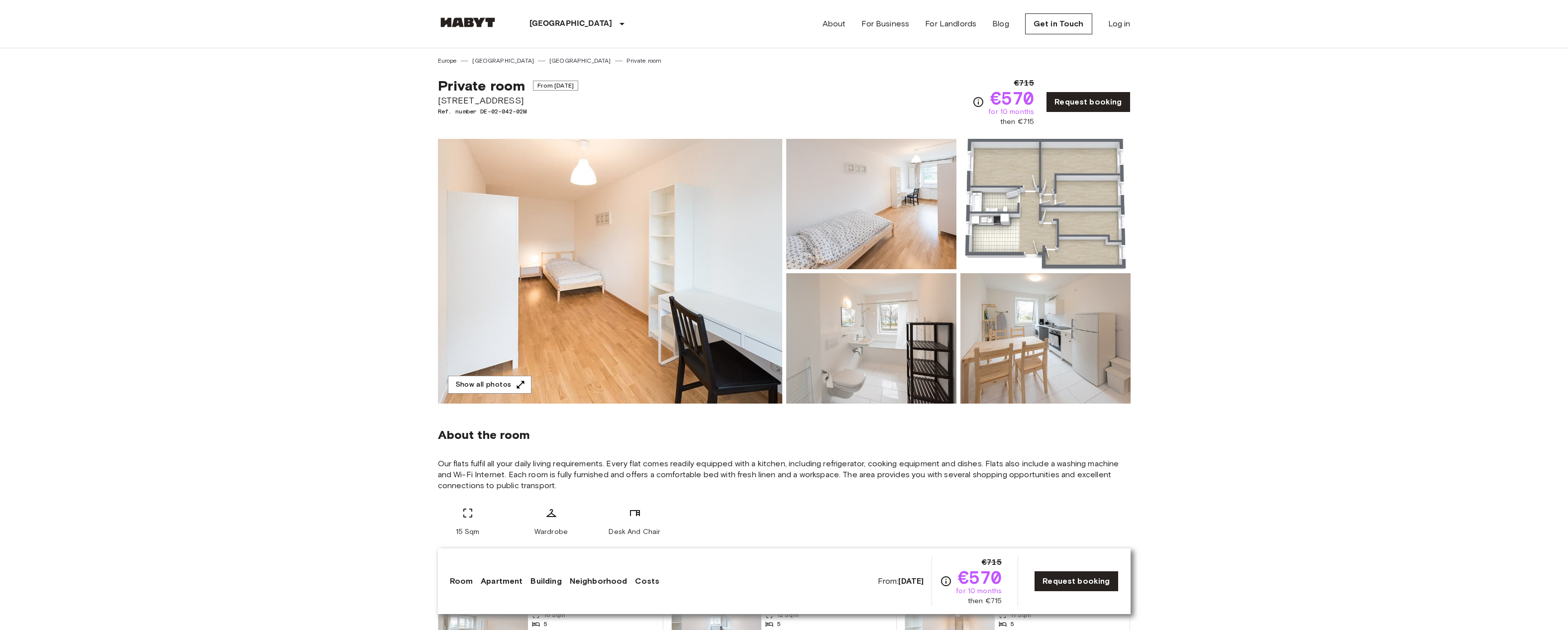
click at [998, 109] on span "for 10 months" at bounding box center [1011, 112] width 46 height 10
drag, startPoint x: 998, startPoint y: 109, endPoint x: 1035, endPoint y: 123, distance: 39.6
click at [1034, 123] on div "€715 €570 for 10 months then €715" at bounding box center [1011, 102] width 46 height 50
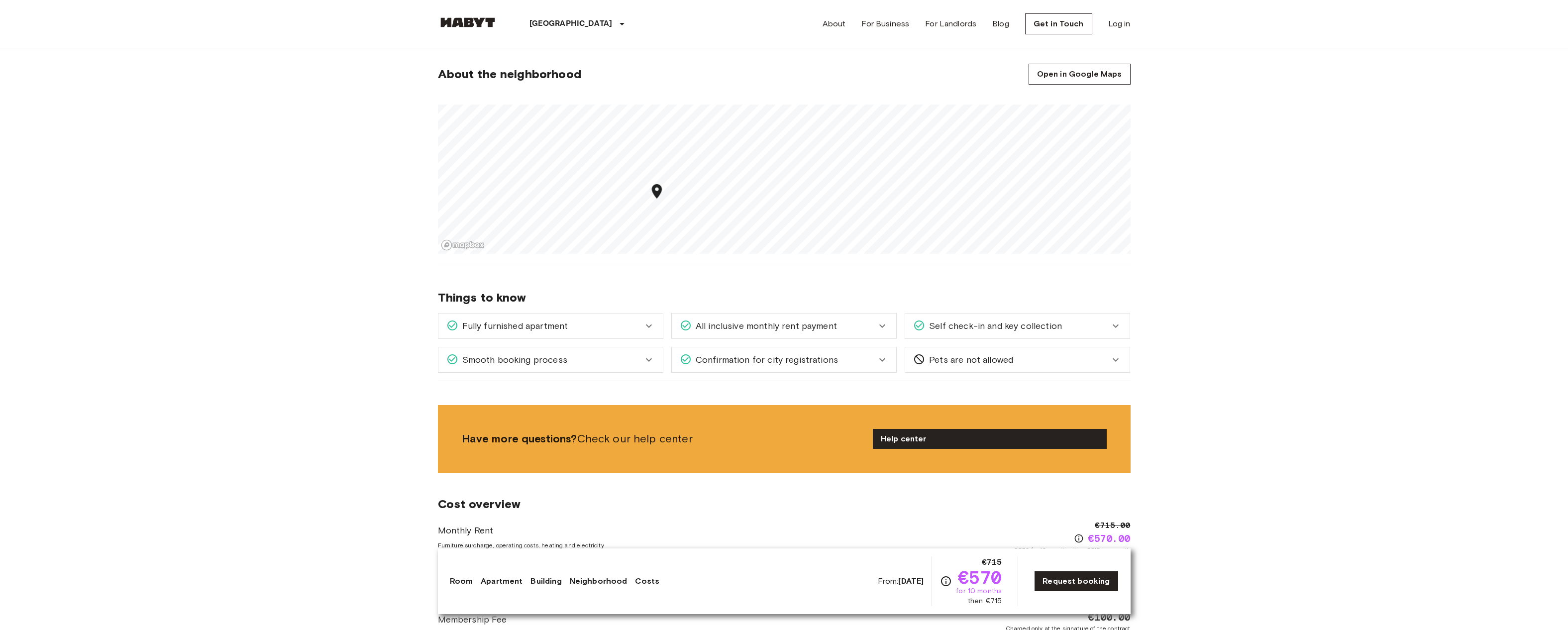
scroll to position [701, 0]
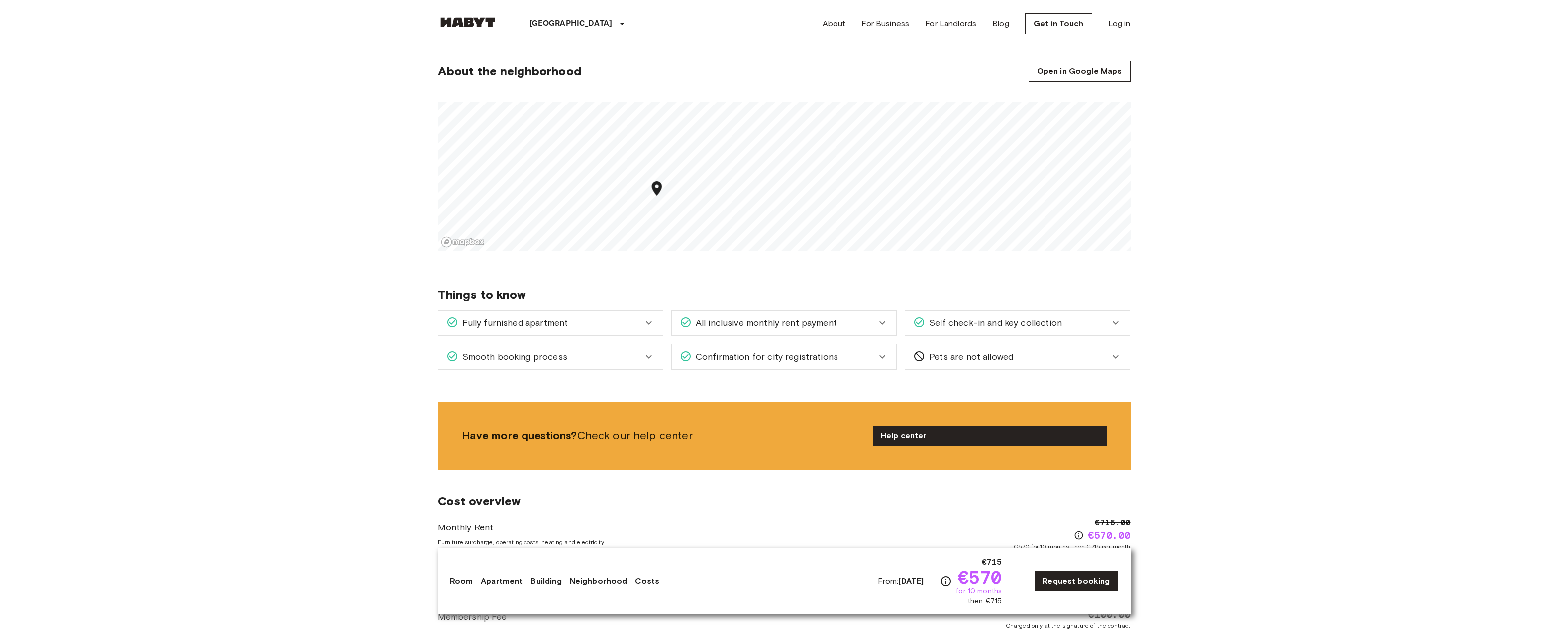
click at [612, 326] on div "Fully furnished apartment" at bounding box center [544, 323] width 197 height 13
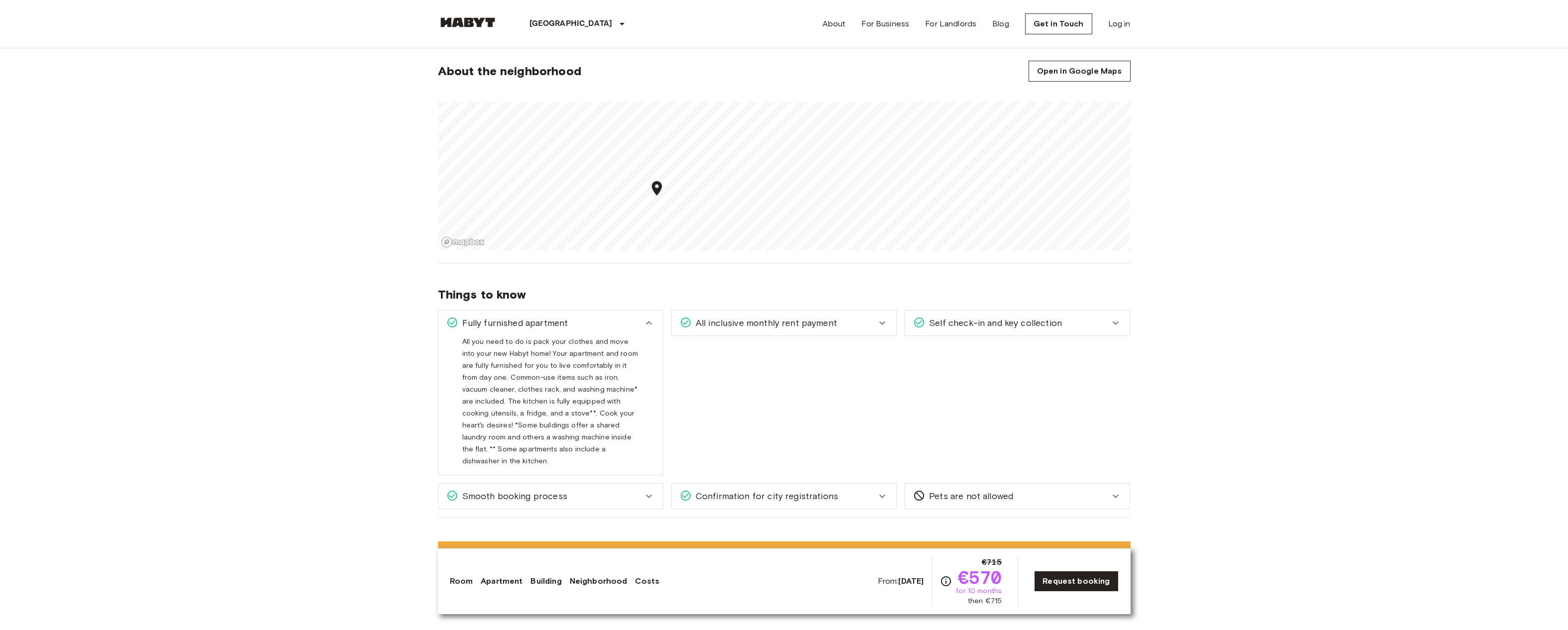
click at [612, 326] on div "Fully furnished apartment" at bounding box center [544, 323] width 197 height 13
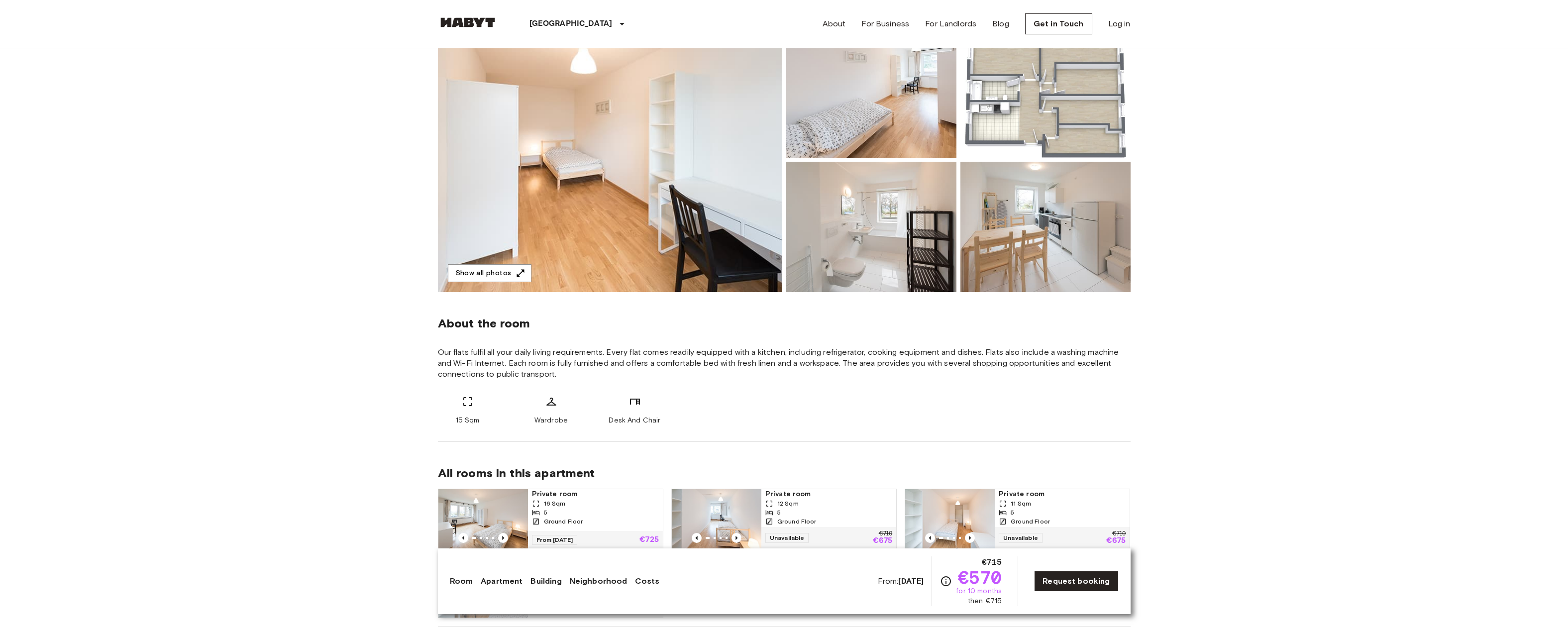
scroll to position [0, 0]
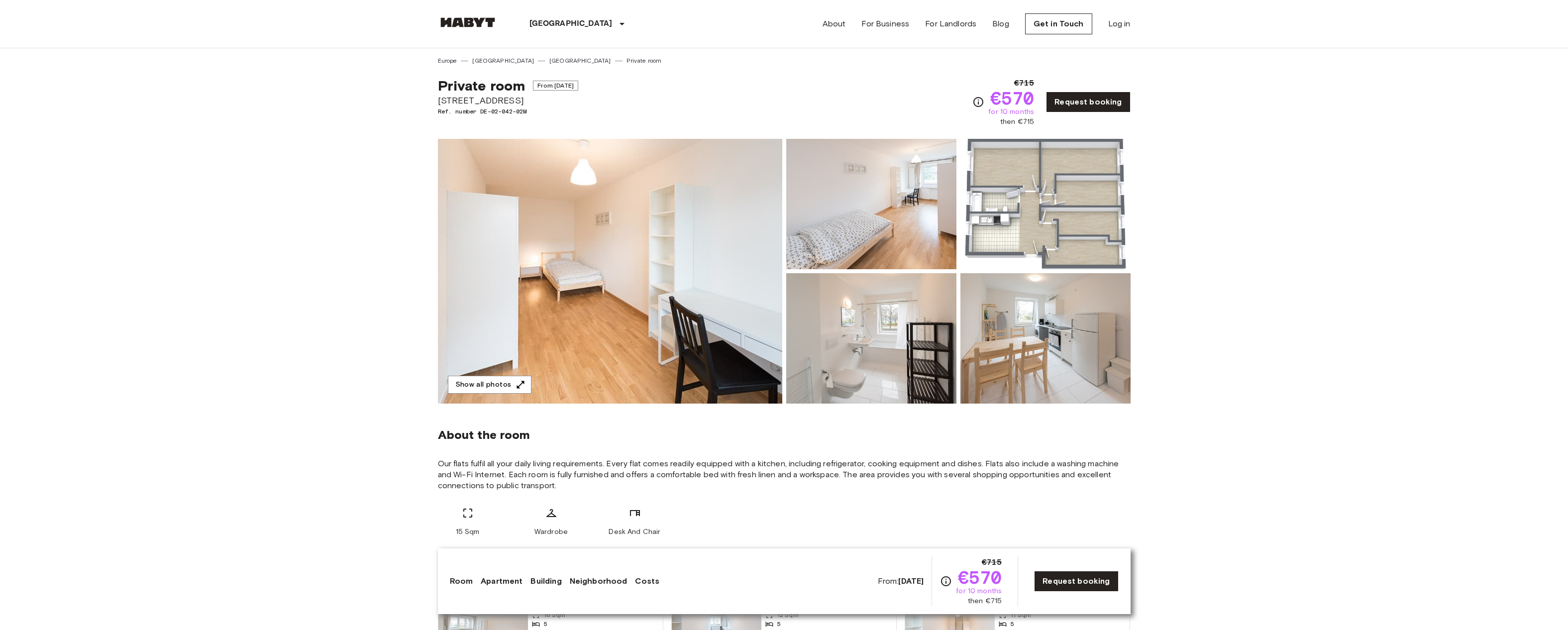
click at [995, 97] on span "€570" at bounding box center [1012, 97] width 44 height 18
drag, startPoint x: 995, startPoint y: 97, endPoint x: 1021, endPoint y: 100, distance: 26.2
click at [1021, 97] on span "€570" at bounding box center [1012, 97] width 44 height 18
click at [1021, 103] on span "€570" at bounding box center [1012, 97] width 44 height 18
click at [995, 113] on span "for 10 months" at bounding box center [1011, 112] width 46 height 10
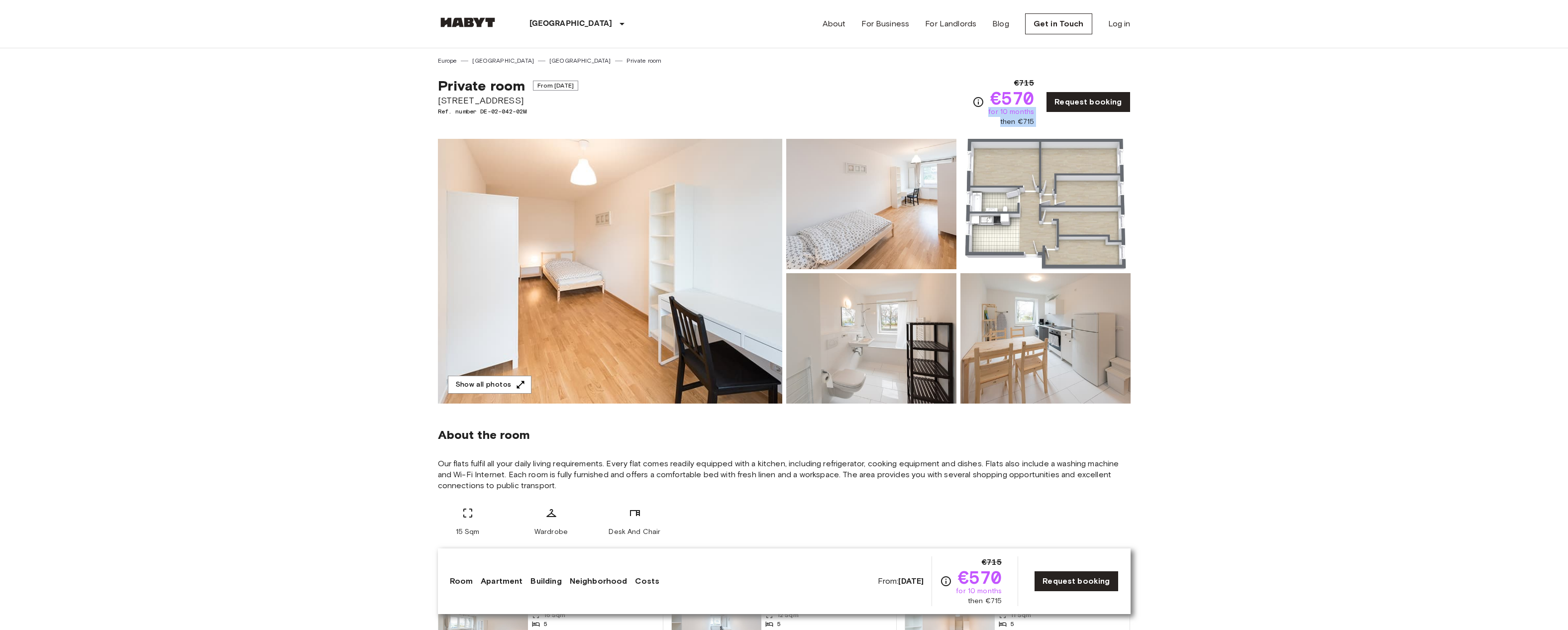
drag, startPoint x: 995, startPoint y: 113, endPoint x: 1035, endPoint y: 122, distance: 41.0
click at [1034, 122] on div "€715 €570 for 10 months then €715" at bounding box center [1011, 102] width 46 height 50
drag, startPoint x: 884, startPoint y: 581, endPoint x: 947, endPoint y: 584, distance: 63.1
click at [947, 584] on div "From: [DATE] €715 €570 for 10 months then €715" at bounding box center [940, 581] width 124 height 50
click at [878, 582] on span "From: [DATE]" at bounding box center [901, 581] width 46 height 11
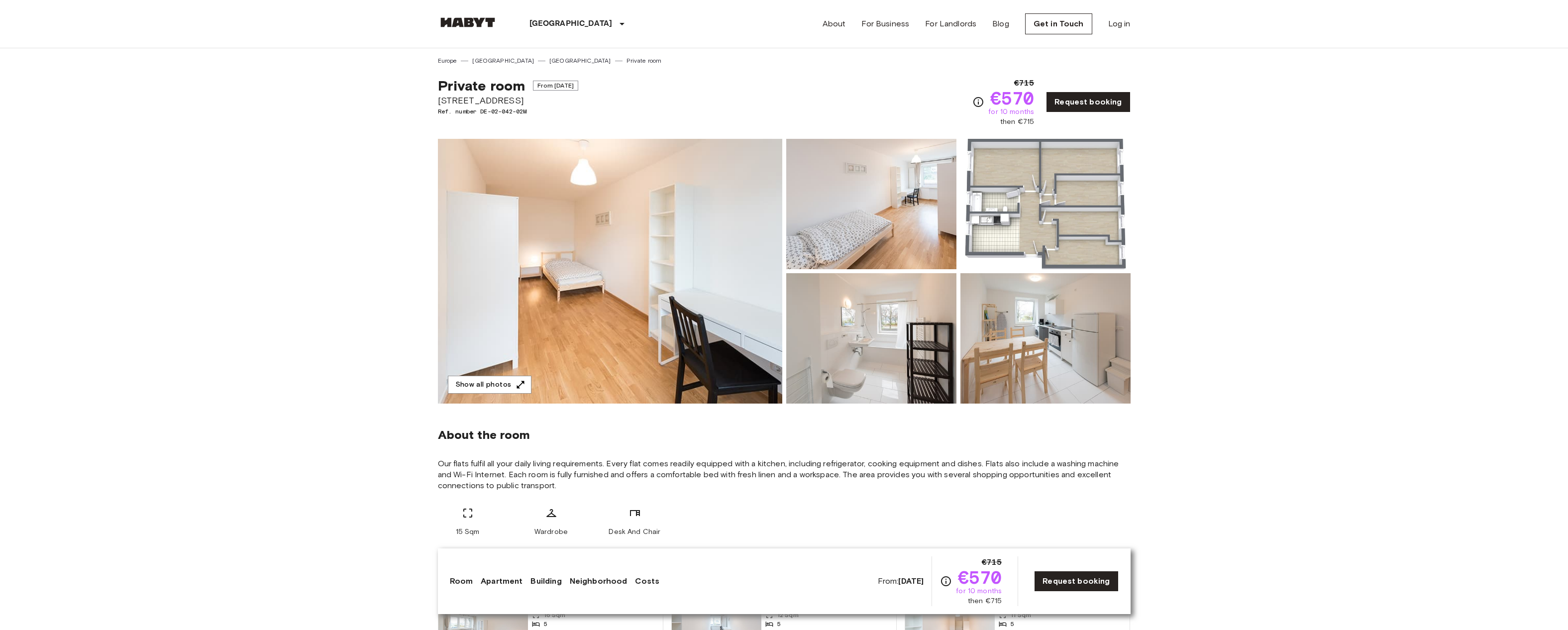
drag, startPoint x: 870, startPoint y: 582, endPoint x: 1006, endPoint y: 601, distance: 137.3
click at [1006, 601] on div "From: [DATE] €715 €570 for 10 months then €715 Request booking" at bounding box center [998, 581] width 241 height 50
click at [681, 306] on img at bounding box center [610, 271] width 345 height 265
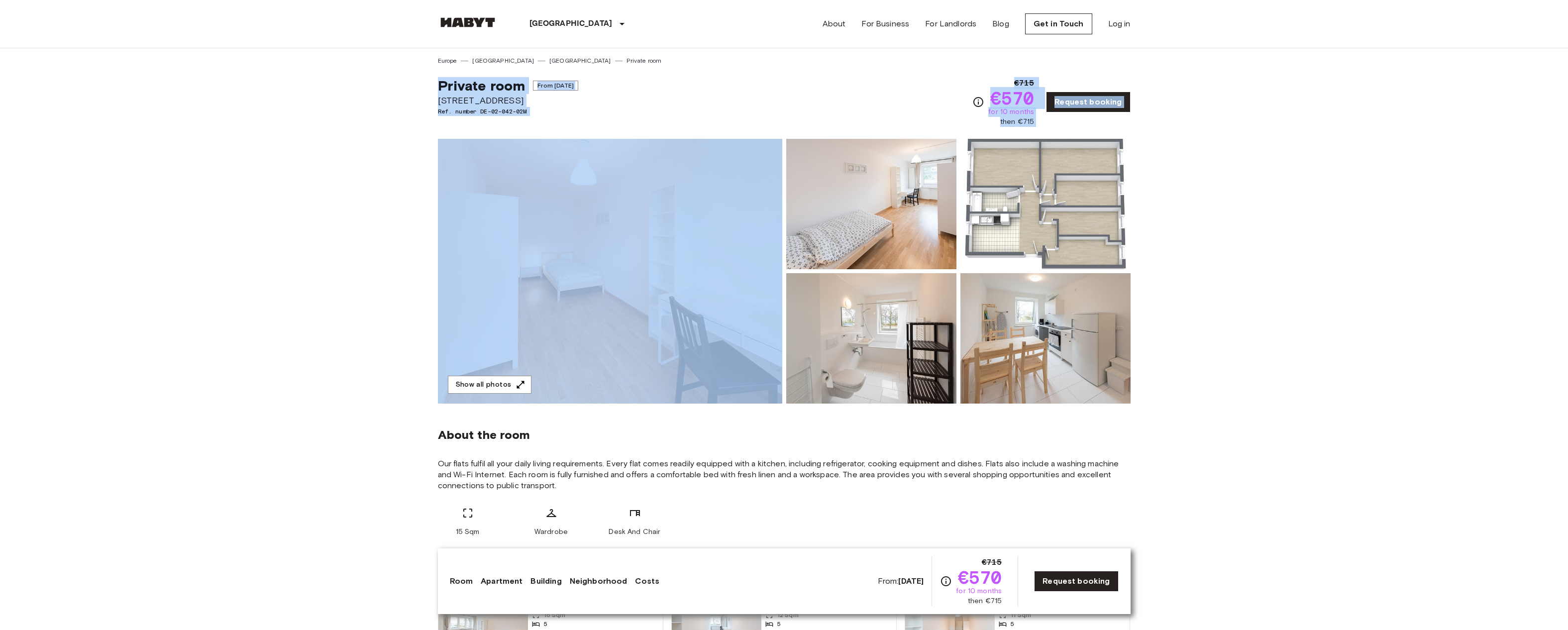
drag, startPoint x: 435, startPoint y: 85, endPoint x: 599, endPoint y: 309, distance: 277.6
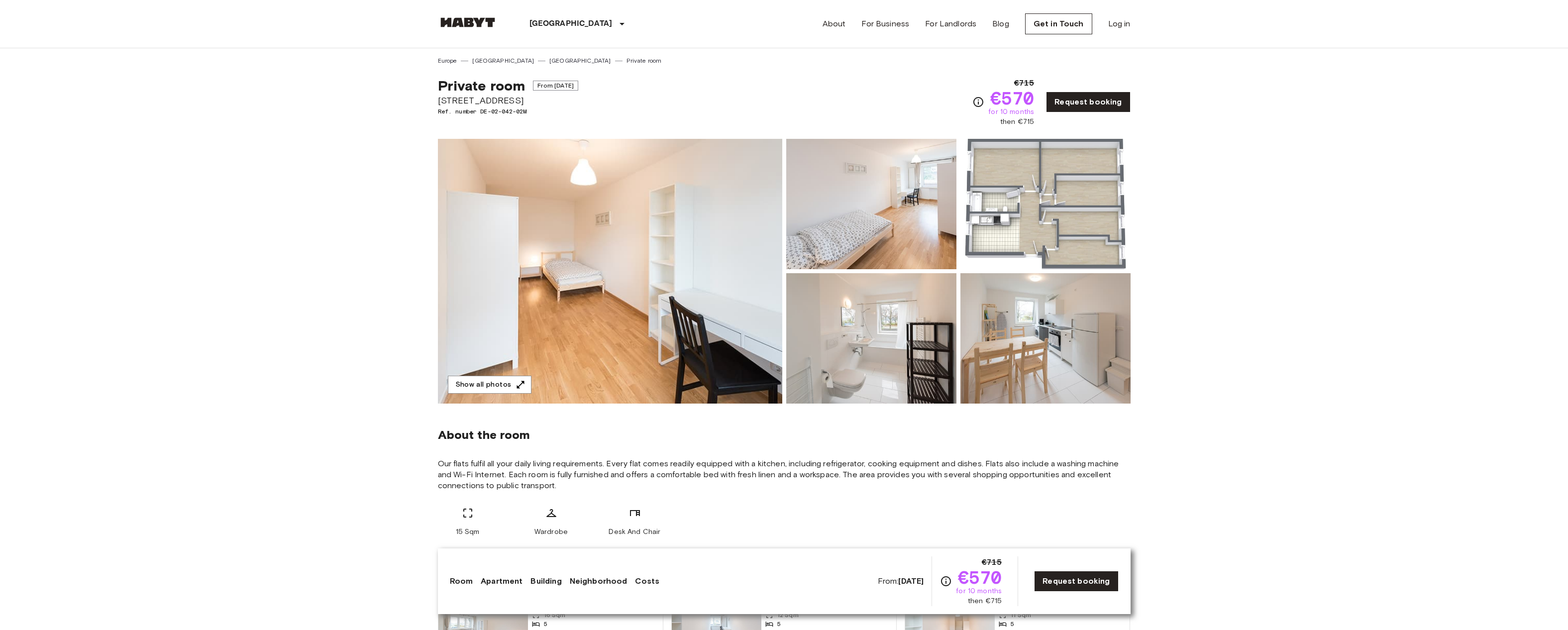
click at [634, 422] on div "About the room Our flats fulfil all your daily living requirements. Every flat …" at bounding box center [784, 478] width 693 height 150
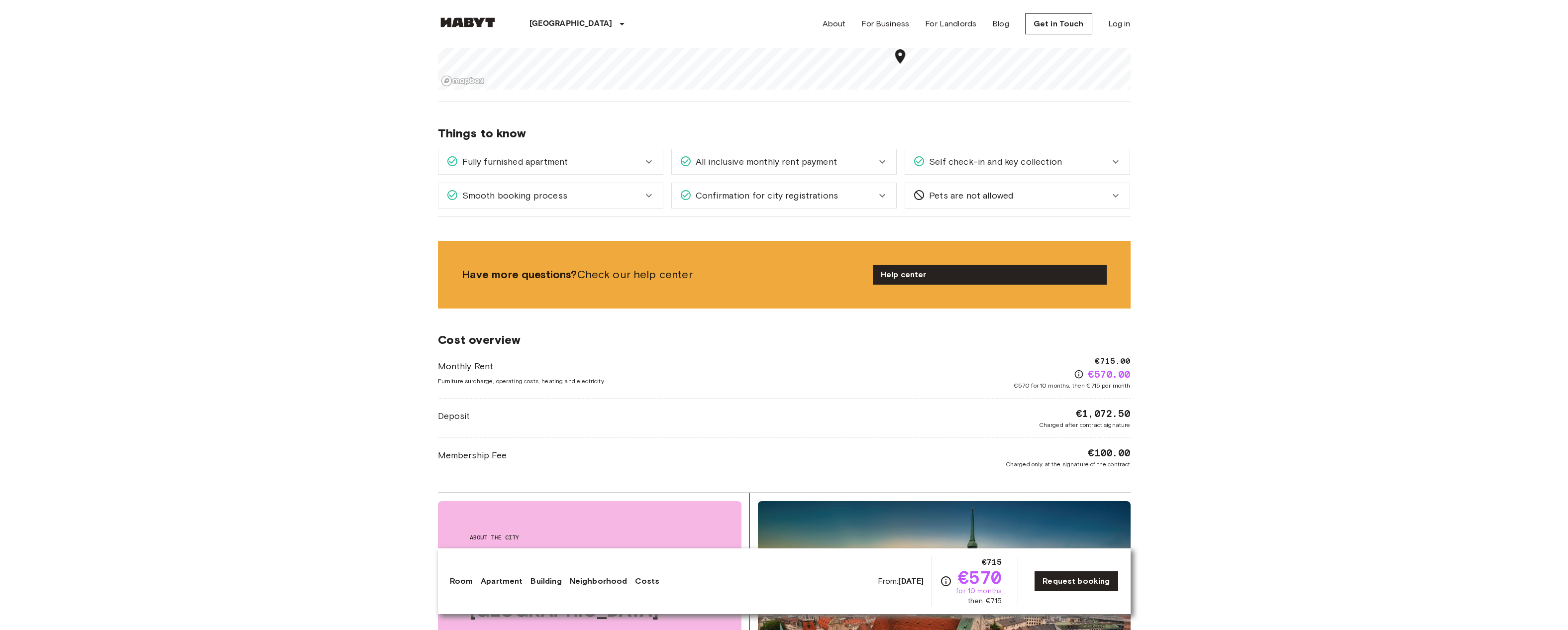
scroll to position [870, 0]
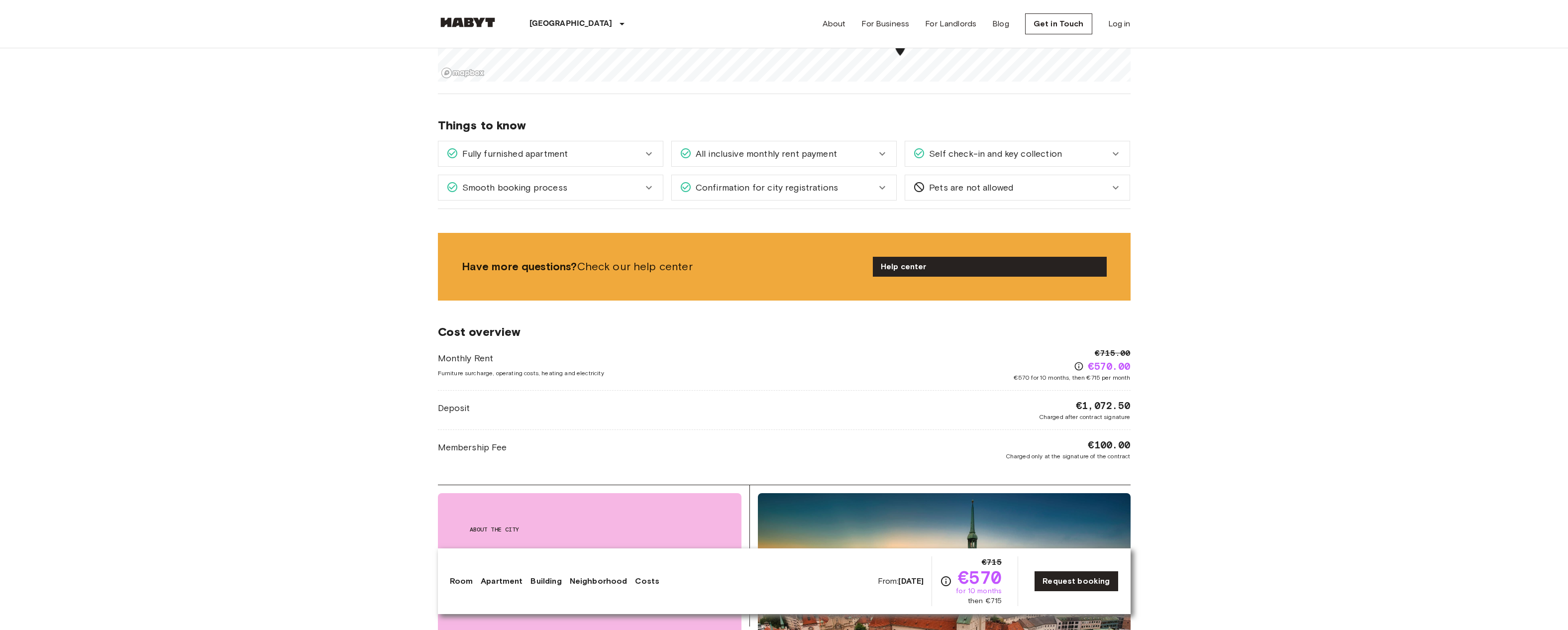
drag, startPoint x: 1145, startPoint y: 401, endPoint x: 1012, endPoint y: 401, distance: 133.0
click at [1012, 401] on body "[GEOGRAPHIC_DATA] [GEOGRAPHIC_DATA] [GEOGRAPHIC_DATA] [GEOGRAPHIC_DATA] [GEOGRA…" at bounding box center [784, 486] width 1568 height 2712
drag, startPoint x: 1147, startPoint y: 419, endPoint x: 1070, endPoint y: 364, distance: 94.6
click at [1070, 364] on body "[GEOGRAPHIC_DATA] [GEOGRAPHIC_DATA] [GEOGRAPHIC_DATA] [GEOGRAPHIC_DATA] [GEOGRA…" at bounding box center [784, 486] width 1568 height 2712
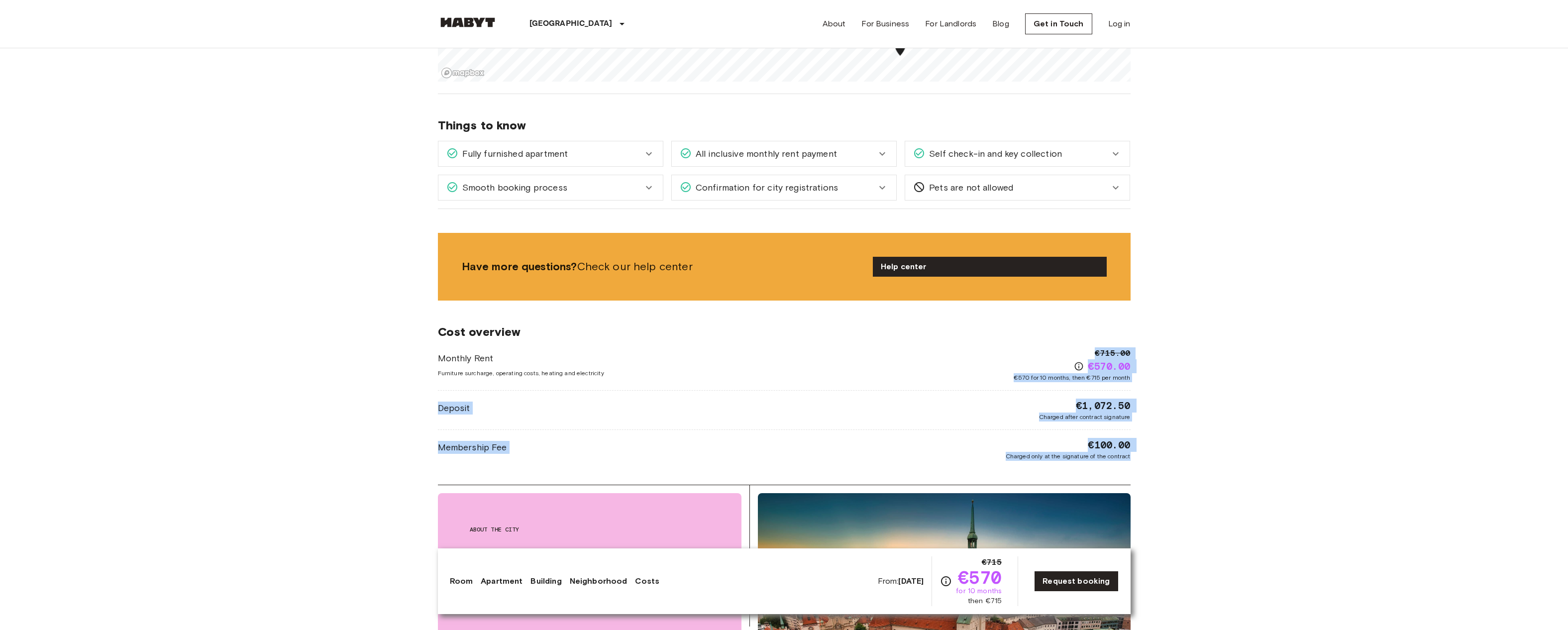
drag, startPoint x: 1137, startPoint y: 456, endPoint x: 1087, endPoint y: 348, distance: 119.0
click at [1087, 348] on div "[GEOGRAPHIC_DATA] [GEOGRAPHIC_DATA] [GEOGRAPHIC_DATA] Private room Private room…" at bounding box center [784, 285] width 716 height 2215
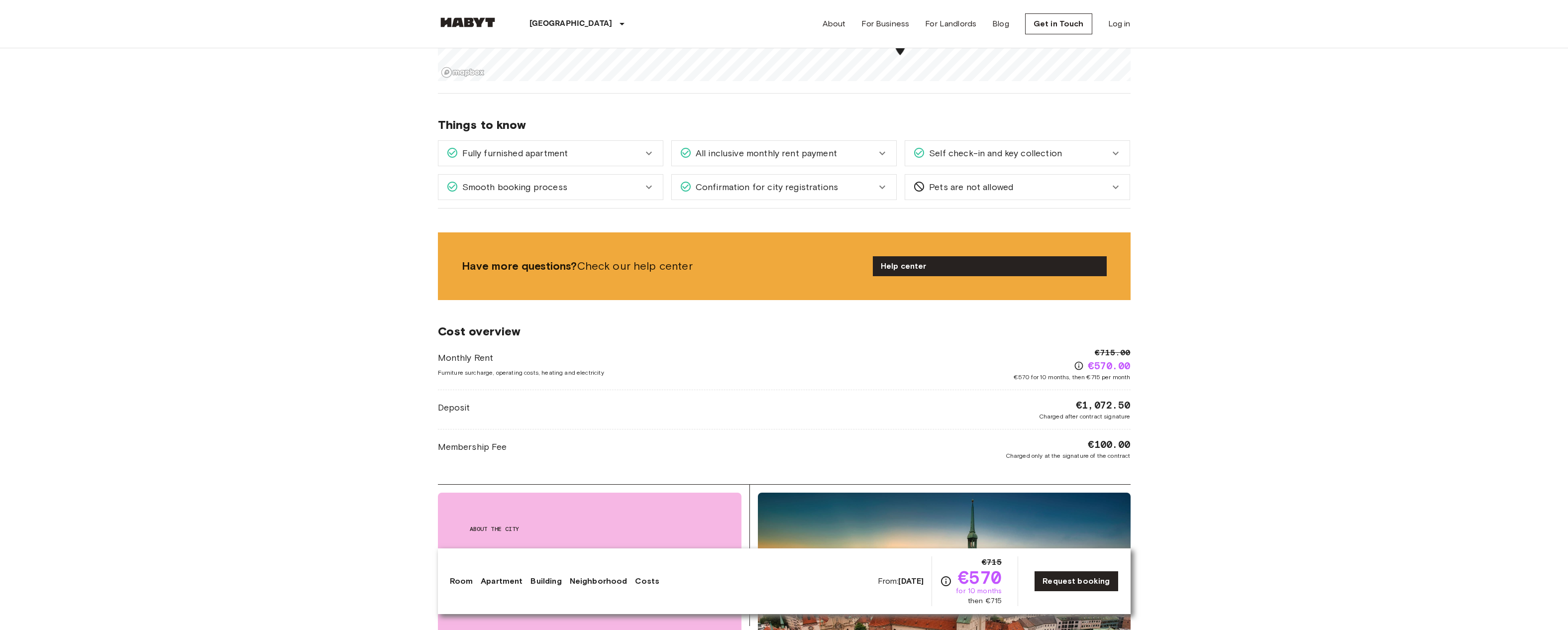
click at [1158, 287] on body "[GEOGRAPHIC_DATA] [GEOGRAPHIC_DATA] [GEOGRAPHIC_DATA] [GEOGRAPHIC_DATA] [GEOGRA…" at bounding box center [784, 485] width 1568 height 2712
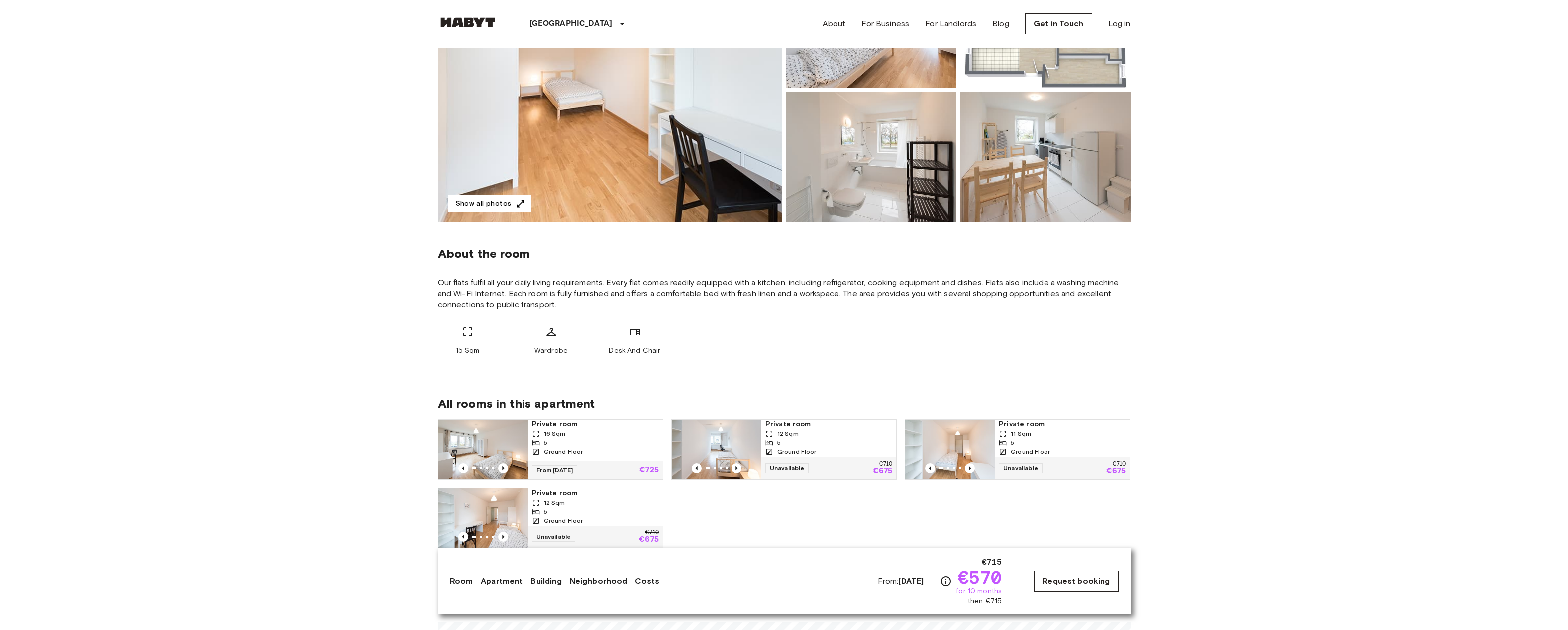
scroll to position [188, 0]
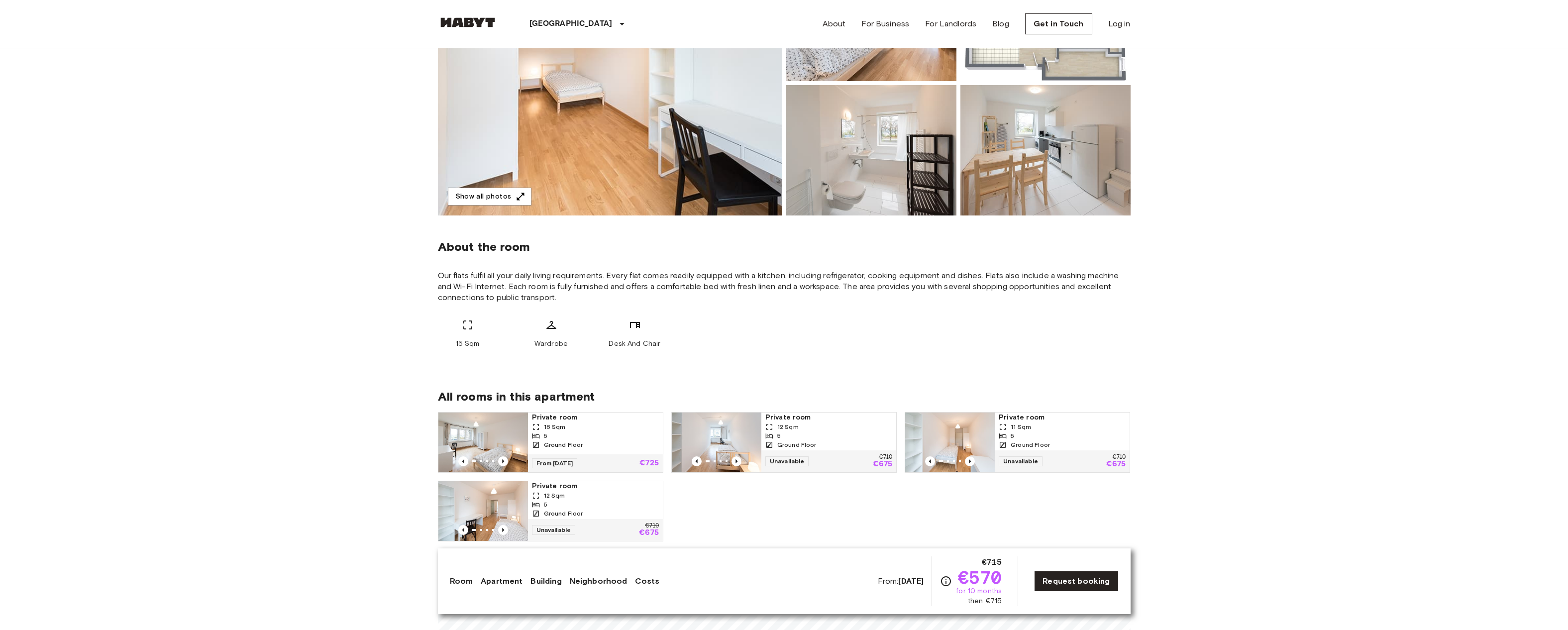
drag, startPoint x: 858, startPoint y: 587, endPoint x: 945, endPoint y: 586, distance: 87.0
click at [945, 587] on div "Room Apartment Building Neighborhood Costs From: [DATE] €715 €570 for 10 months…" at bounding box center [784, 581] width 669 height 50
drag, startPoint x: 860, startPoint y: 582, endPoint x: 1009, endPoint y: 608, distance: 151.3
click at [1009, 608] on div "Room Apartment Building Neighborhood Costs From: [DATE] €715 €570 for 10 months…" at bounding box center [784, 581] width 693 height 66
click at [1057, 299] on span "Our flats fulfil all your daily living requirements. Every flat comes readily e…" at bounding box center [784, 287] width 693 height 33
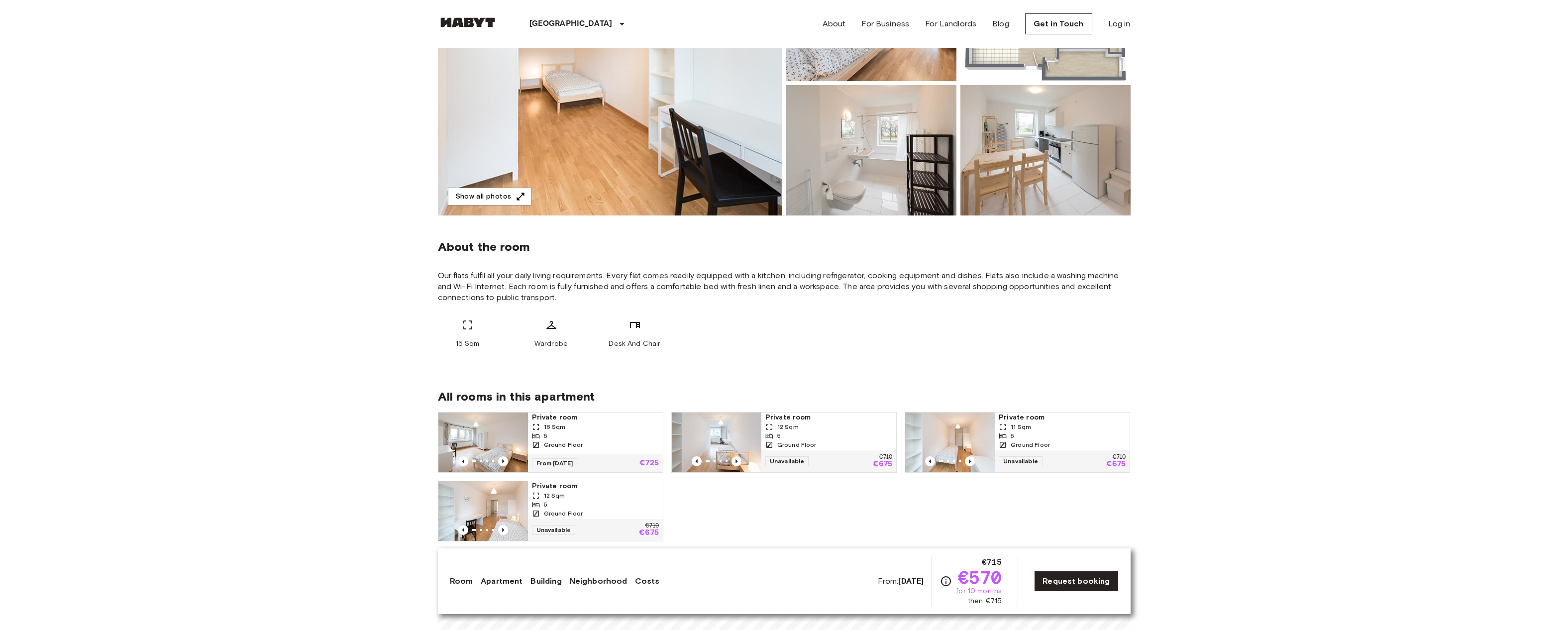
scroll to position [0, 0]
